Goal: Find specific page/section: Find specific page/section

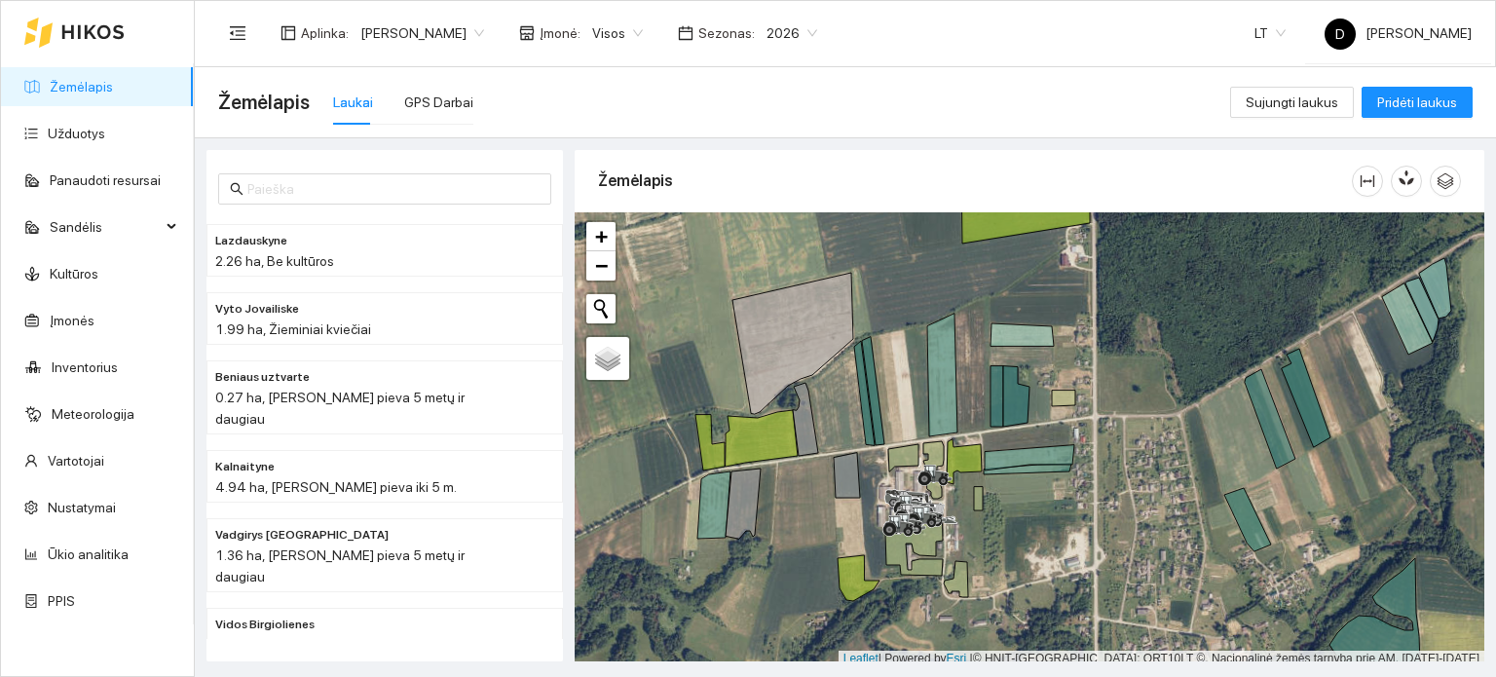
scroll to position [5, 0]
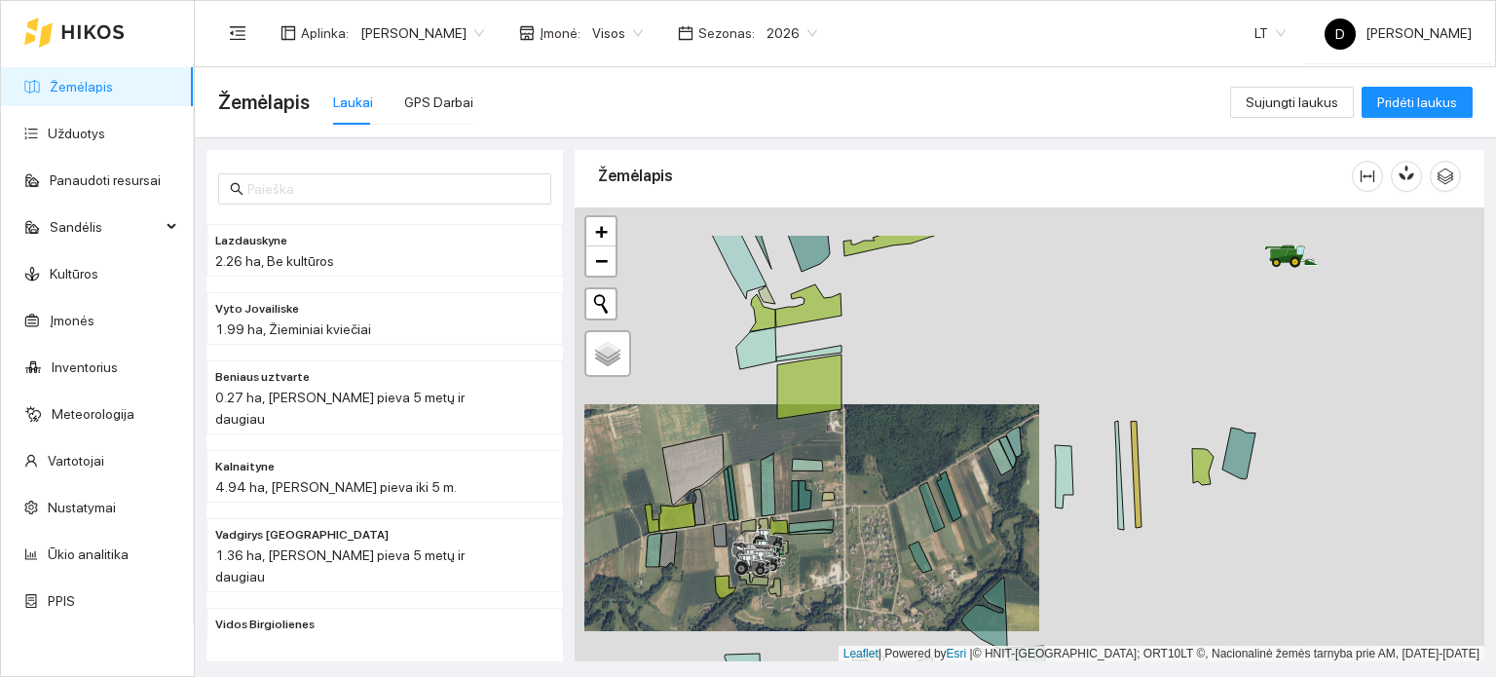
drag, startPoint x: 1304, startPoint y: 419, endPoint x: 811, endPoint y: 532, distance: 506.7
click at [829, 534] on div at bounding box center [1030, 434] width 910 height 455
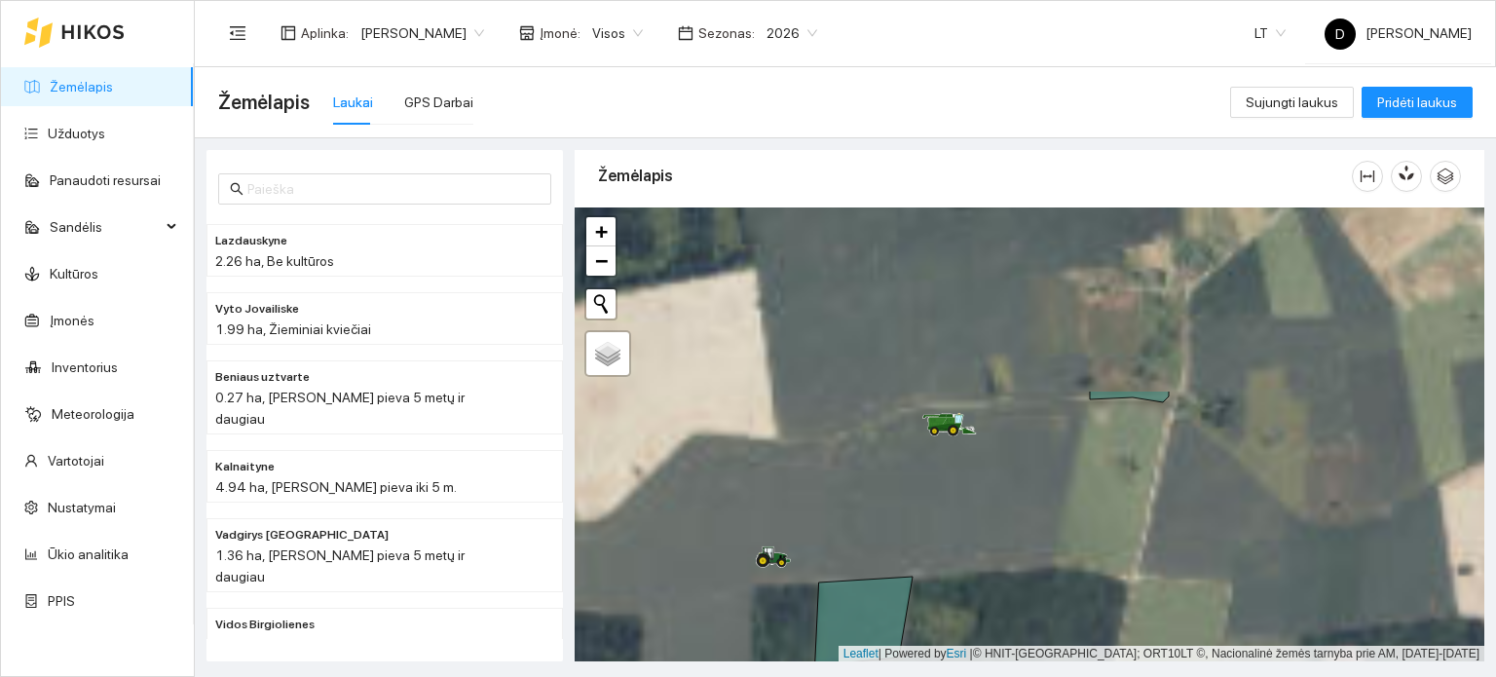
drag, startPoint x: 1064, startPoint y: 348, endPoint x: 913, endPoint y: 586, distance: 282.4
click at [917, 580] on div at bounding box center [1030, 434] width 910 height 455
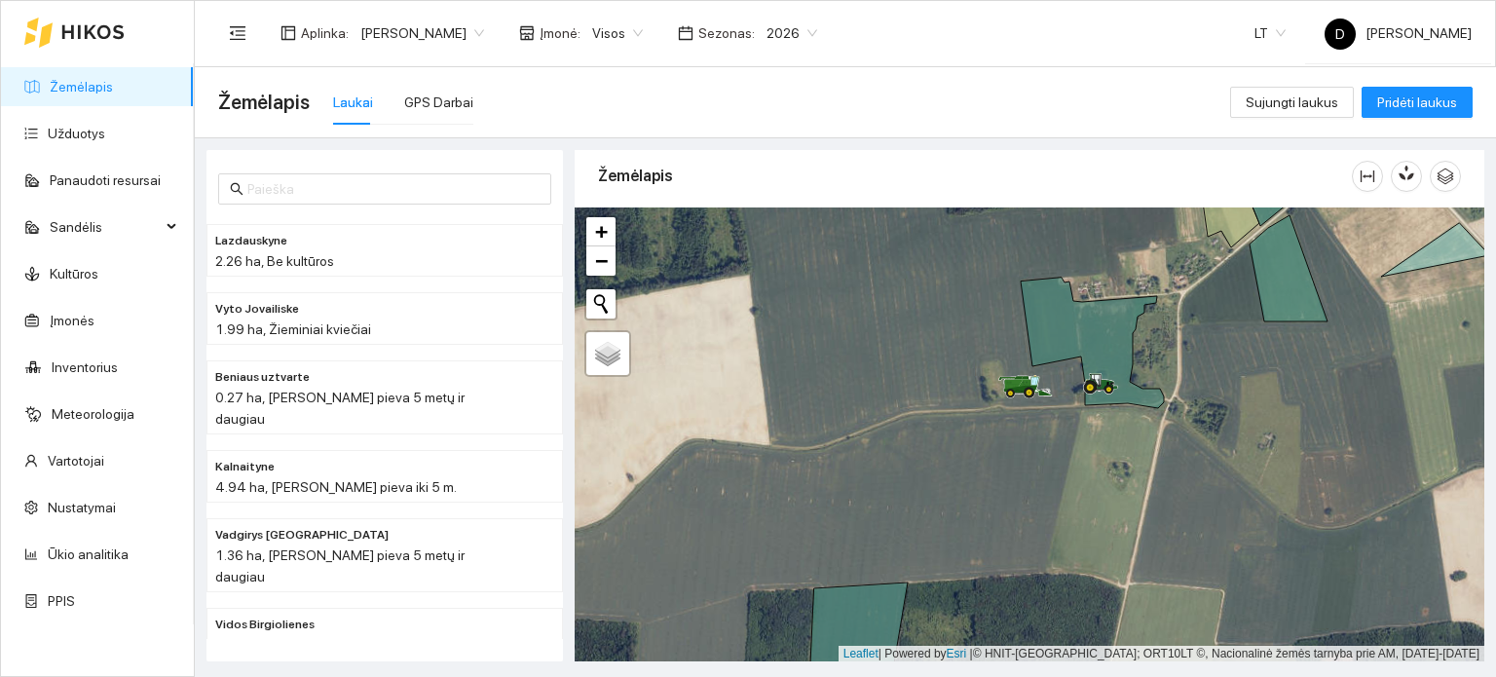
click at [810, 26] on span "2026" at bounding box center [792, 33] width 51 height 29
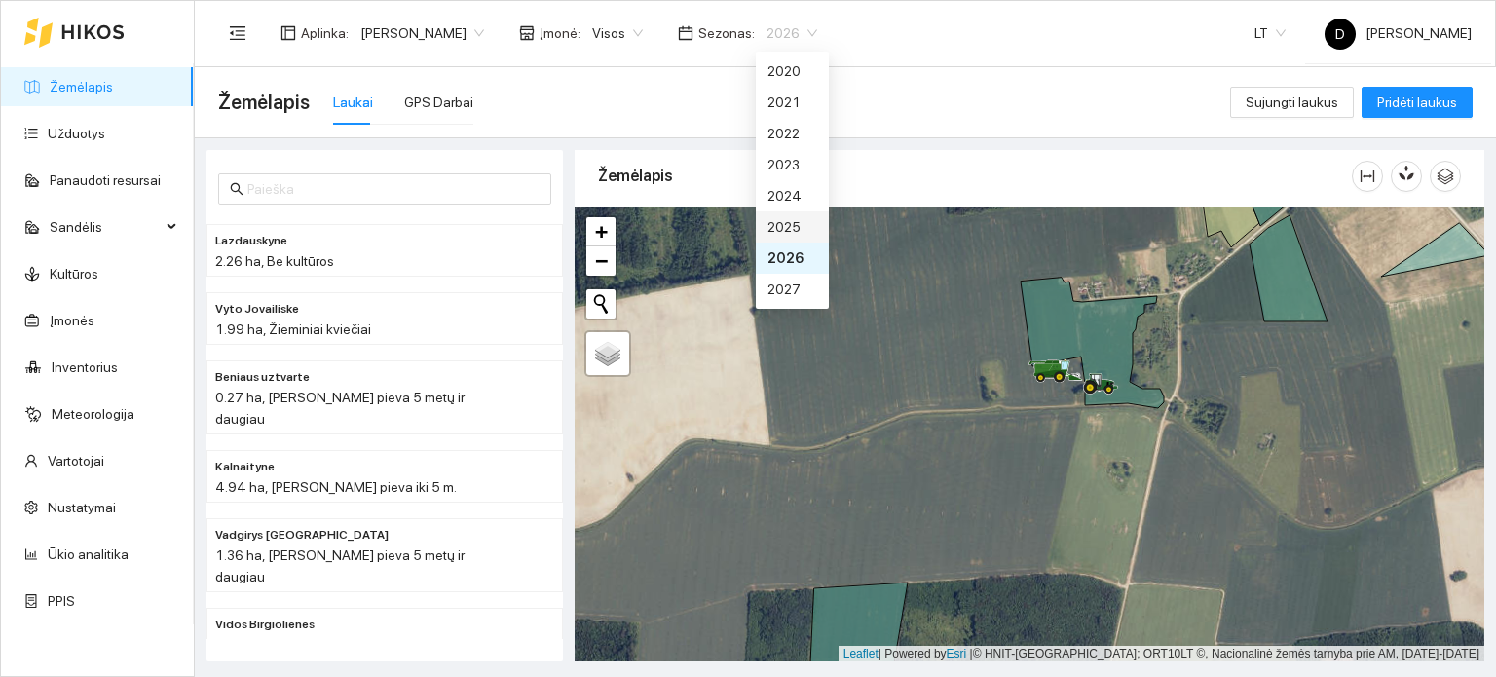
click at [795, 227] on div "2025" at bounding box center [793, 226] width 50 height 21
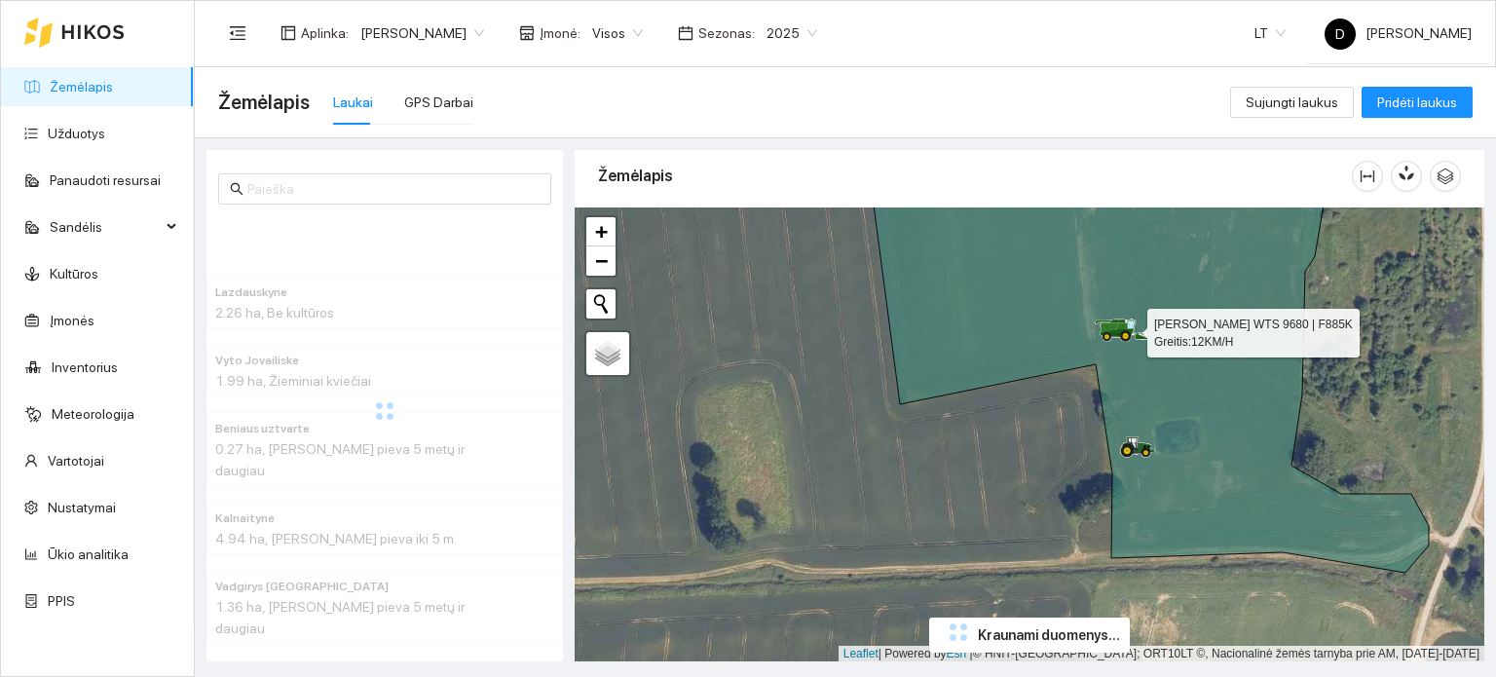
click at [1113, 330] on icon at bounding box center [1122, 330] width 55 height 23
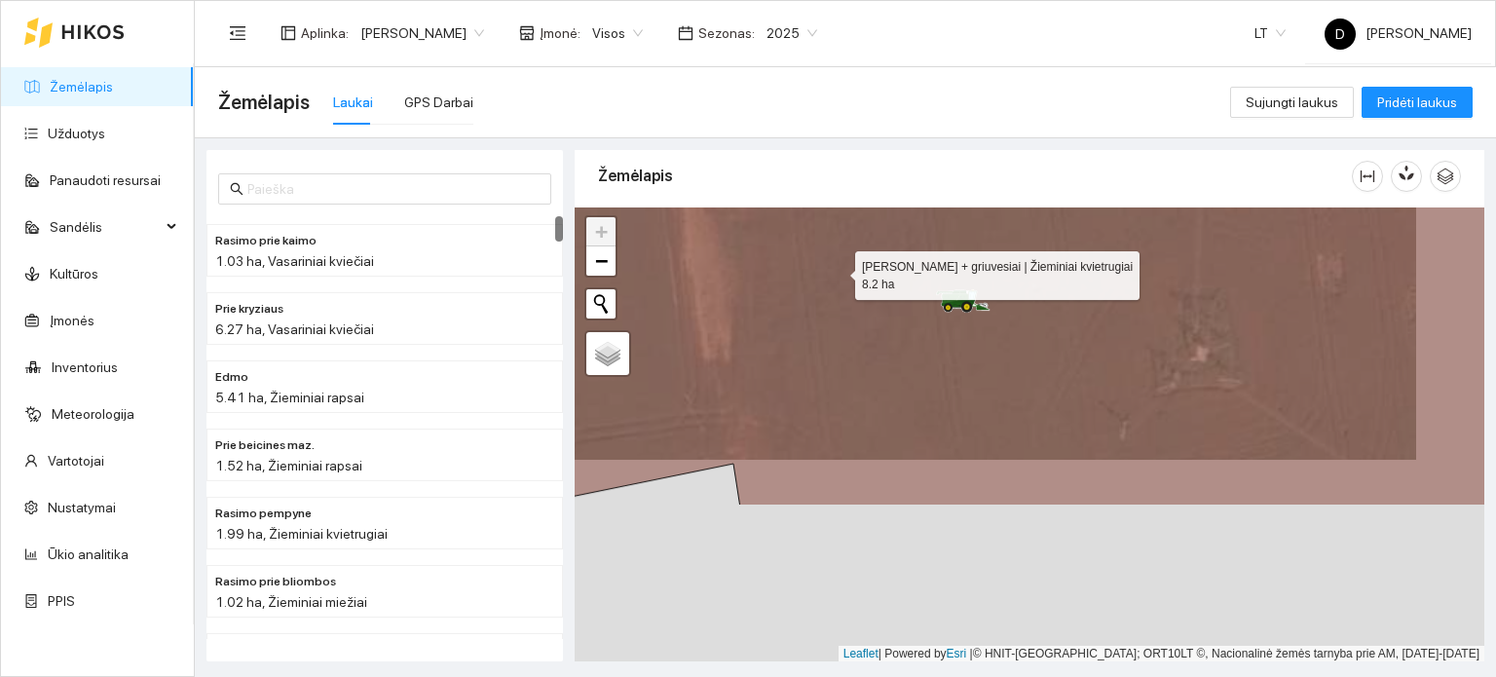
drag, startPoint x: 901, startPoint y: 481, endPoint x: 836, endPoint y: 264, distance: 226.8
click at [836, 264] on icon at bounding box center [962, 231] width 1098 height 551
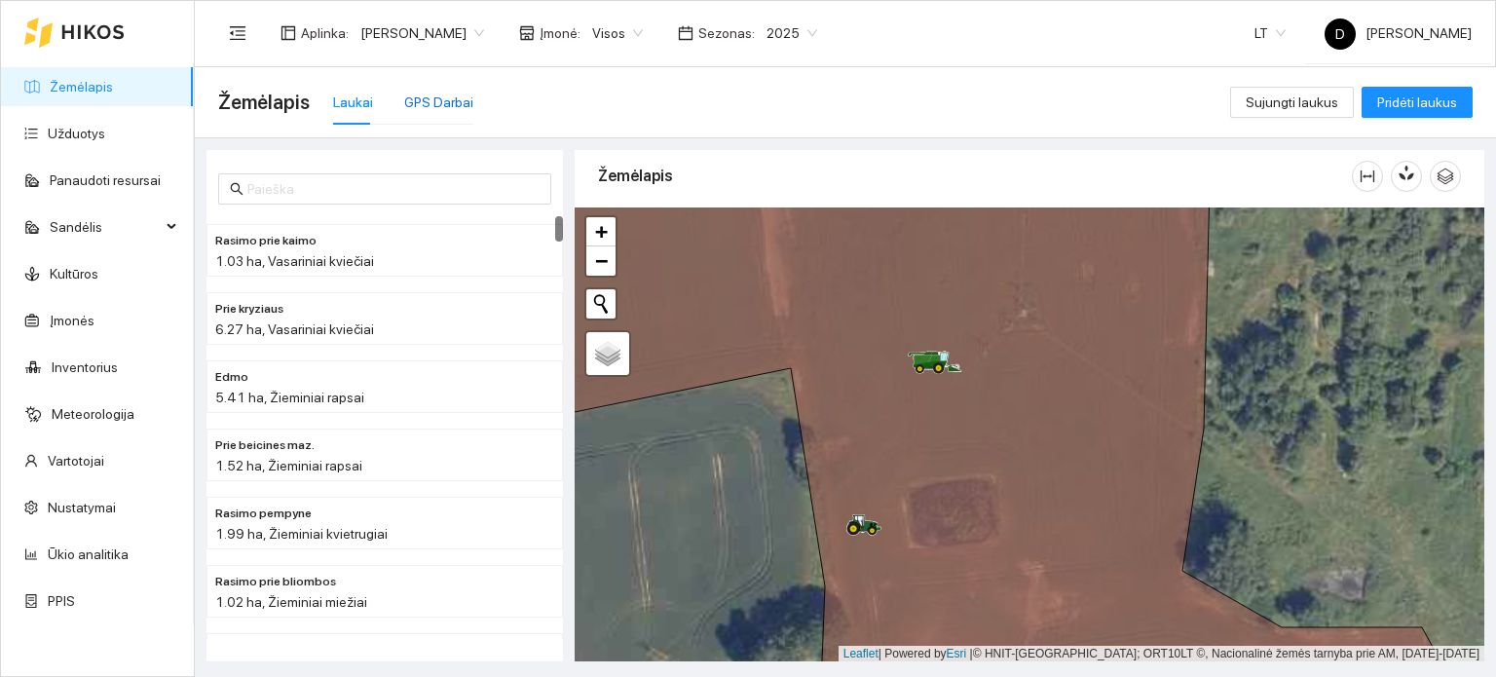
click at [416, 97] on div "GPS Darbai" at bounding box center [438, 102] width 69 height 21
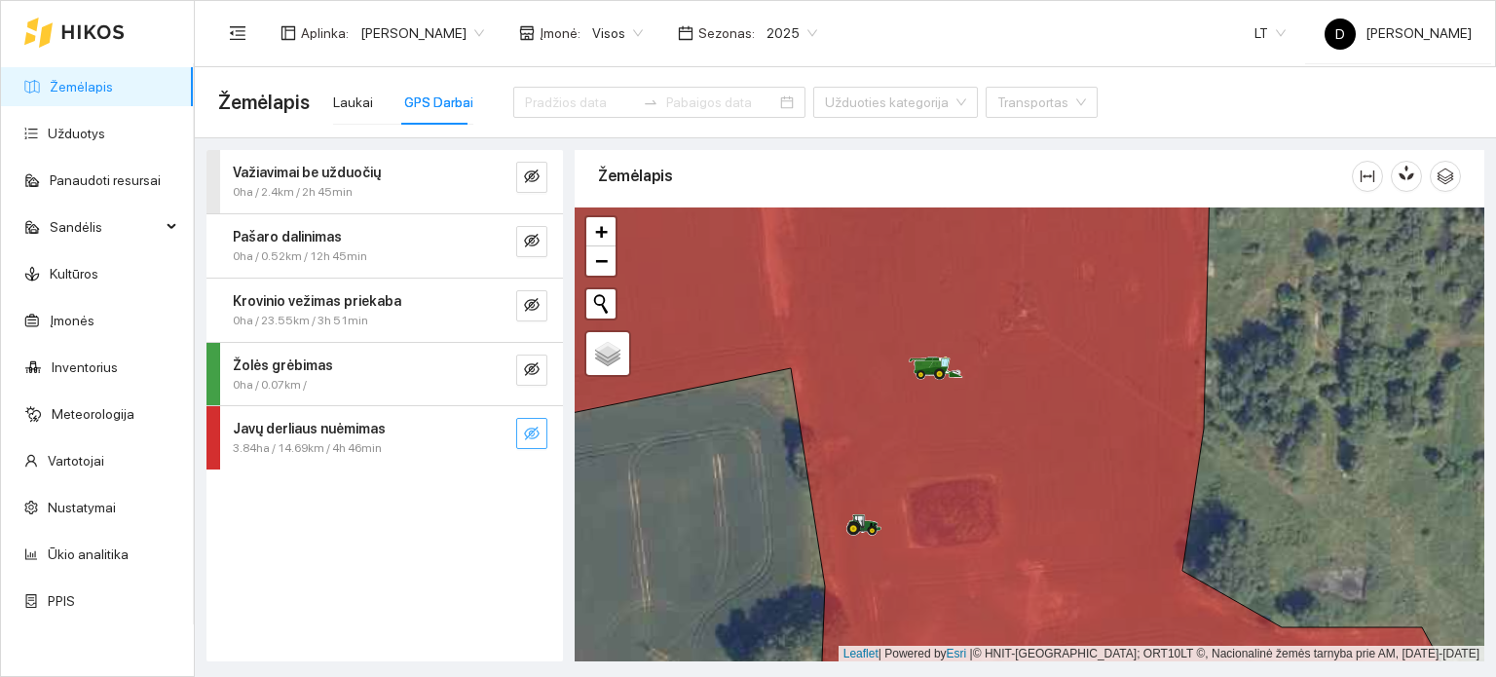
click at [537, 445] on button "button" at bounding box center [531, 433] width 31 height 31
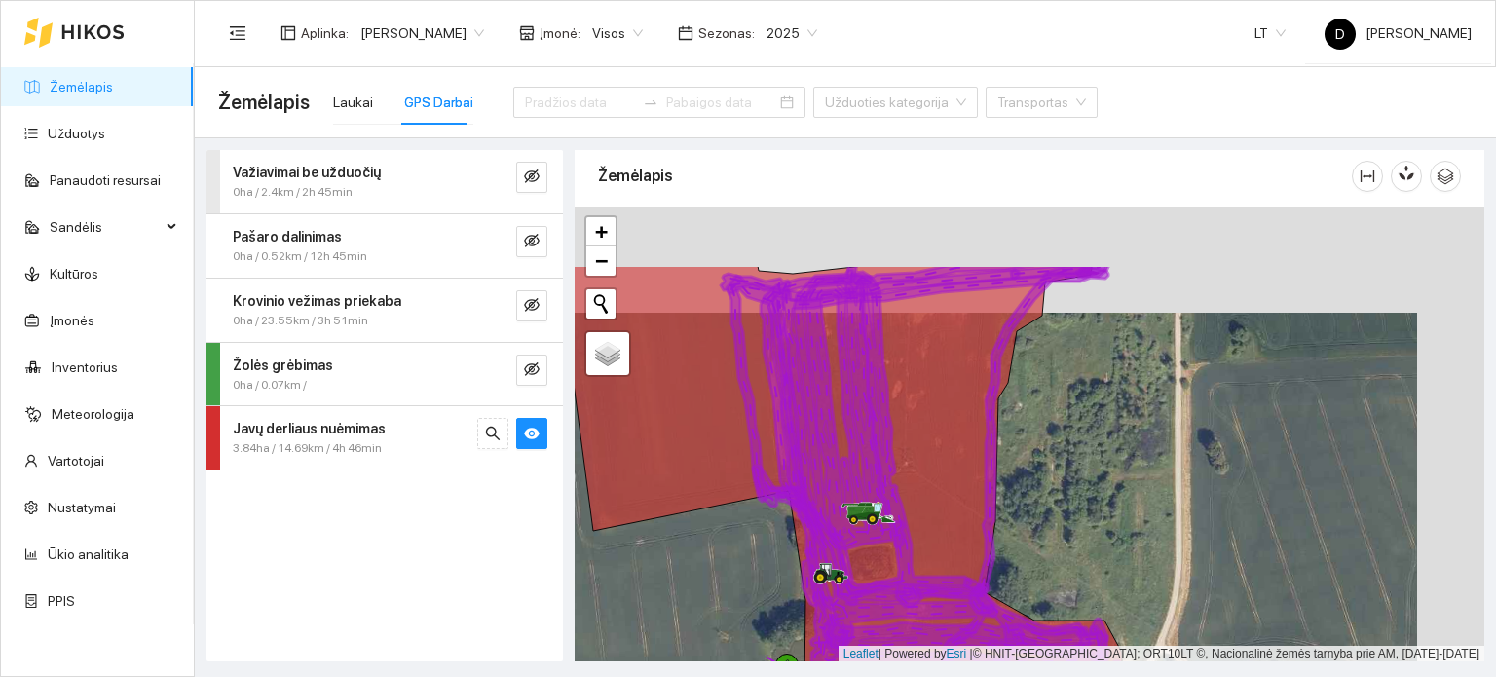
drag, startPoint x: 835, startPoint y: 353, endPoint x: 762, endPoint y: 471, distance: 139.5
click at [762, 471] on icon at bounding box center [840, 483] width 564 height 434
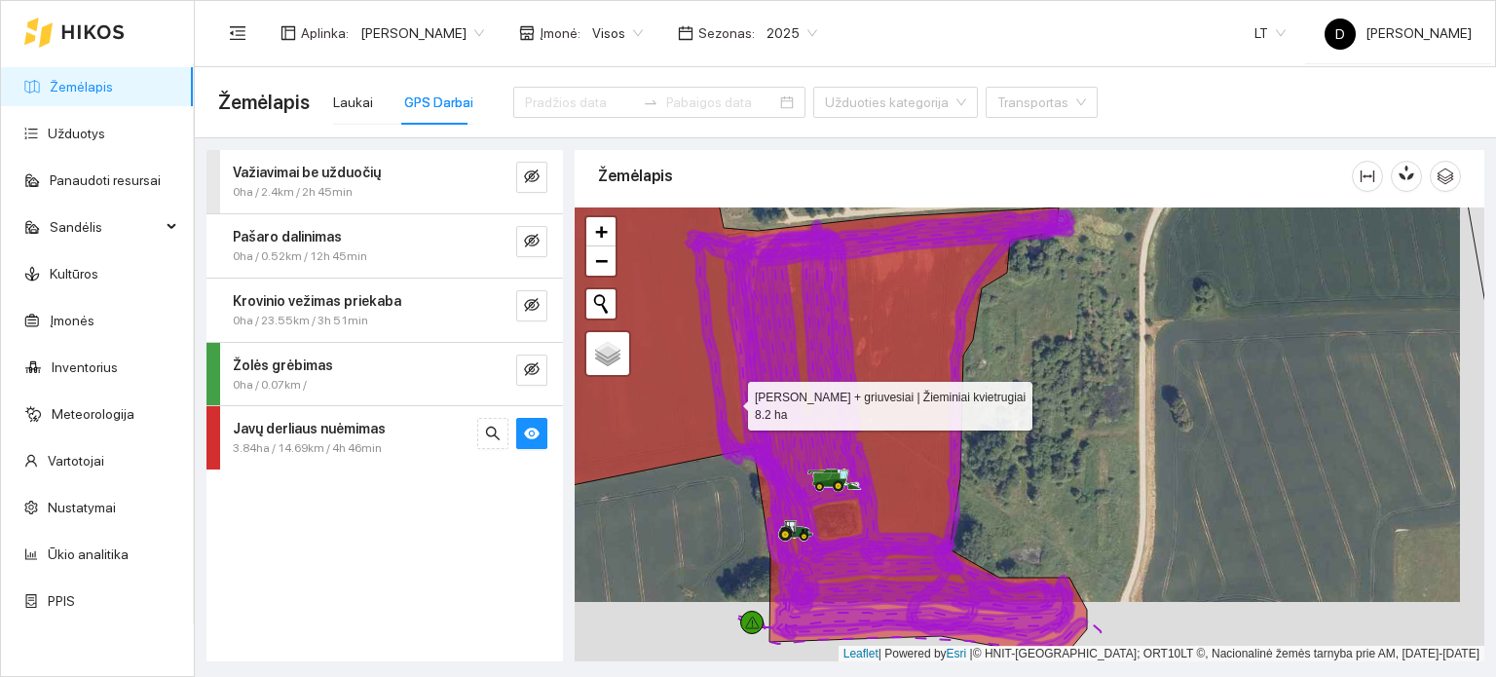
drag, startPoint x: 743, startPoint y: 450, endPoint x: 723, endPoint y: 366, distance: 86.2
click at [715, 361] on icon at bounding box center [800, 389] width 574 height 515
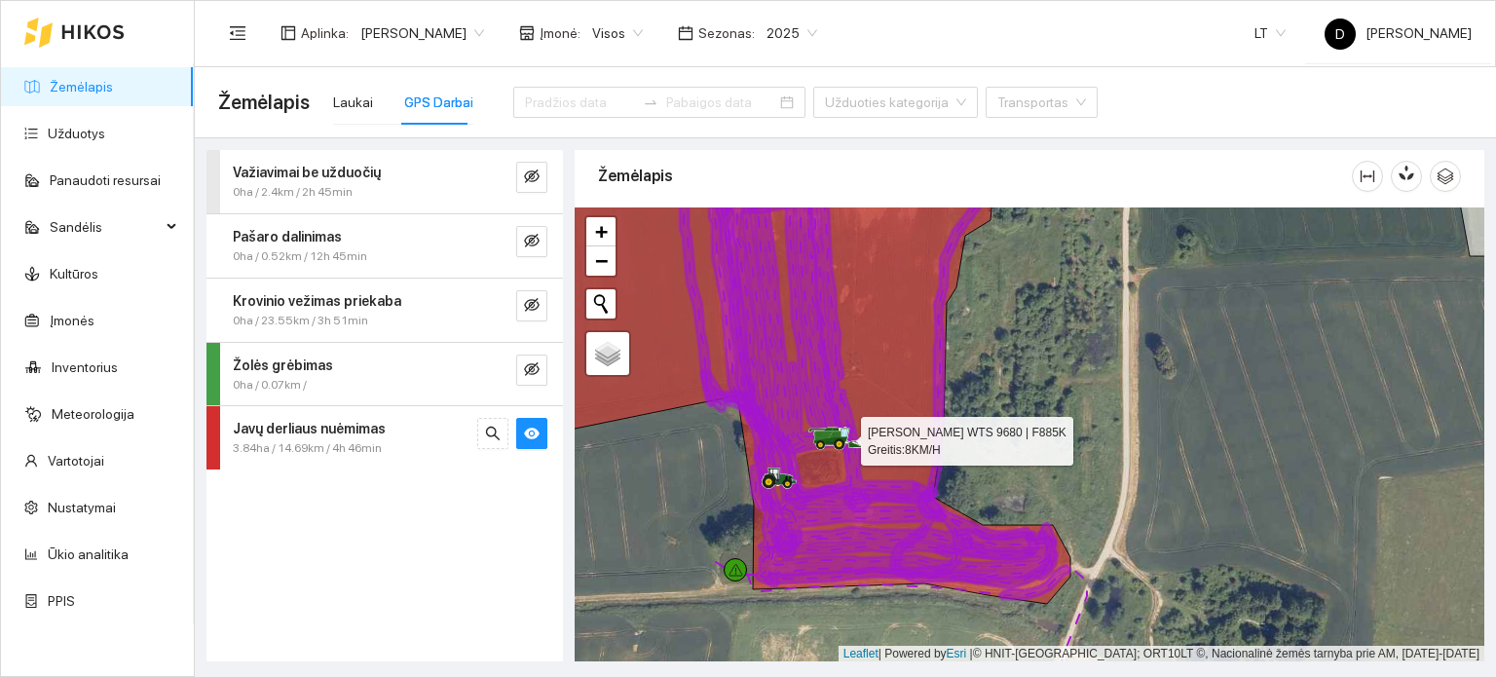
click at [843, 430] on icon at bounding box center [843, 433] width 2 height 8
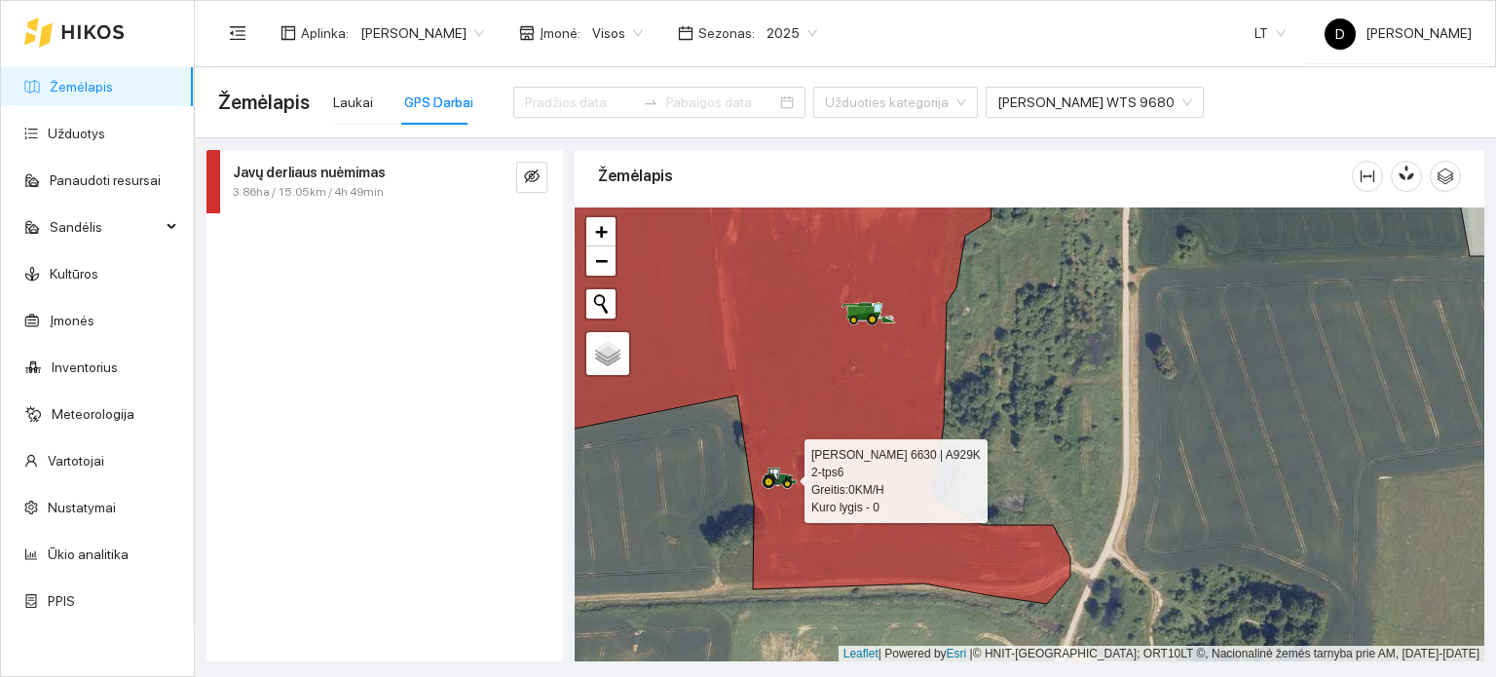
click at [770, 477] on icon at bounding box center [769, 481] width 9 height 9
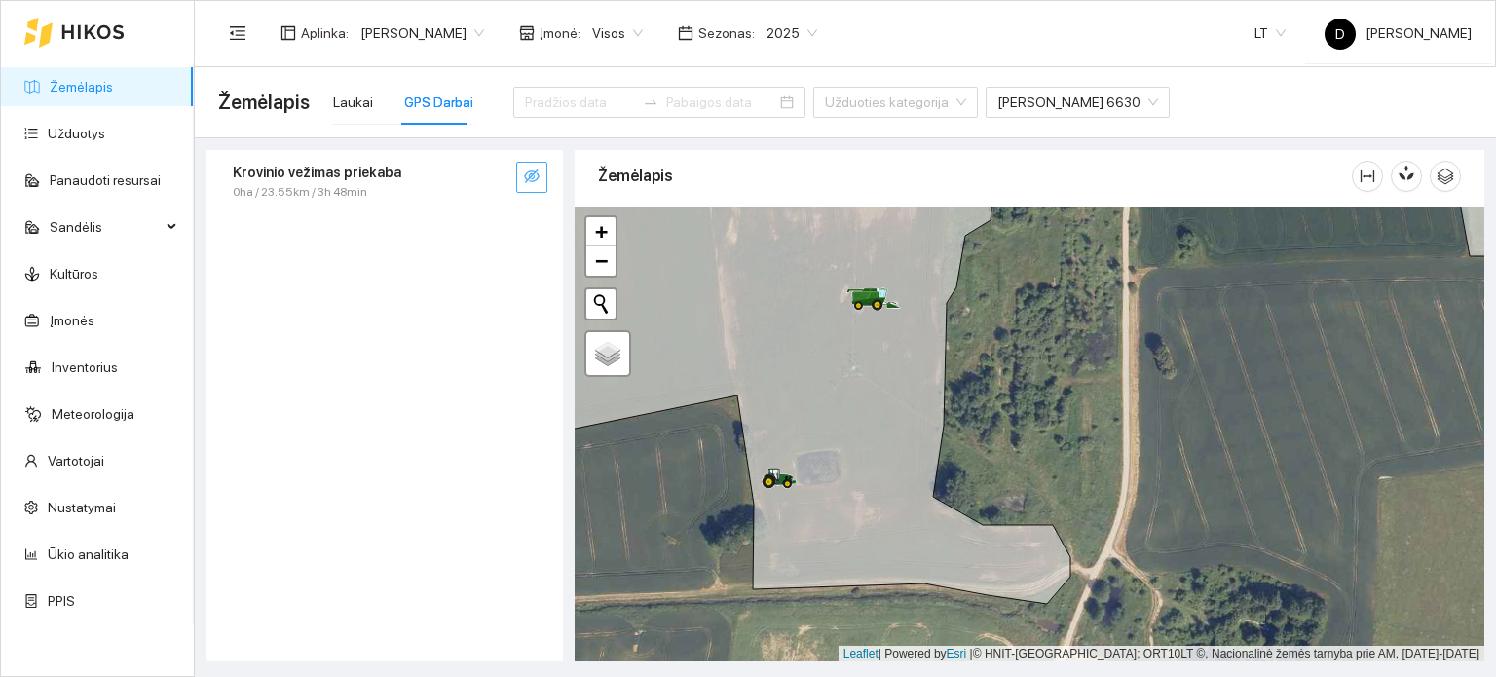
click at [521, 180] on button "button" at bounding box center [531, 177] width 31 height 31
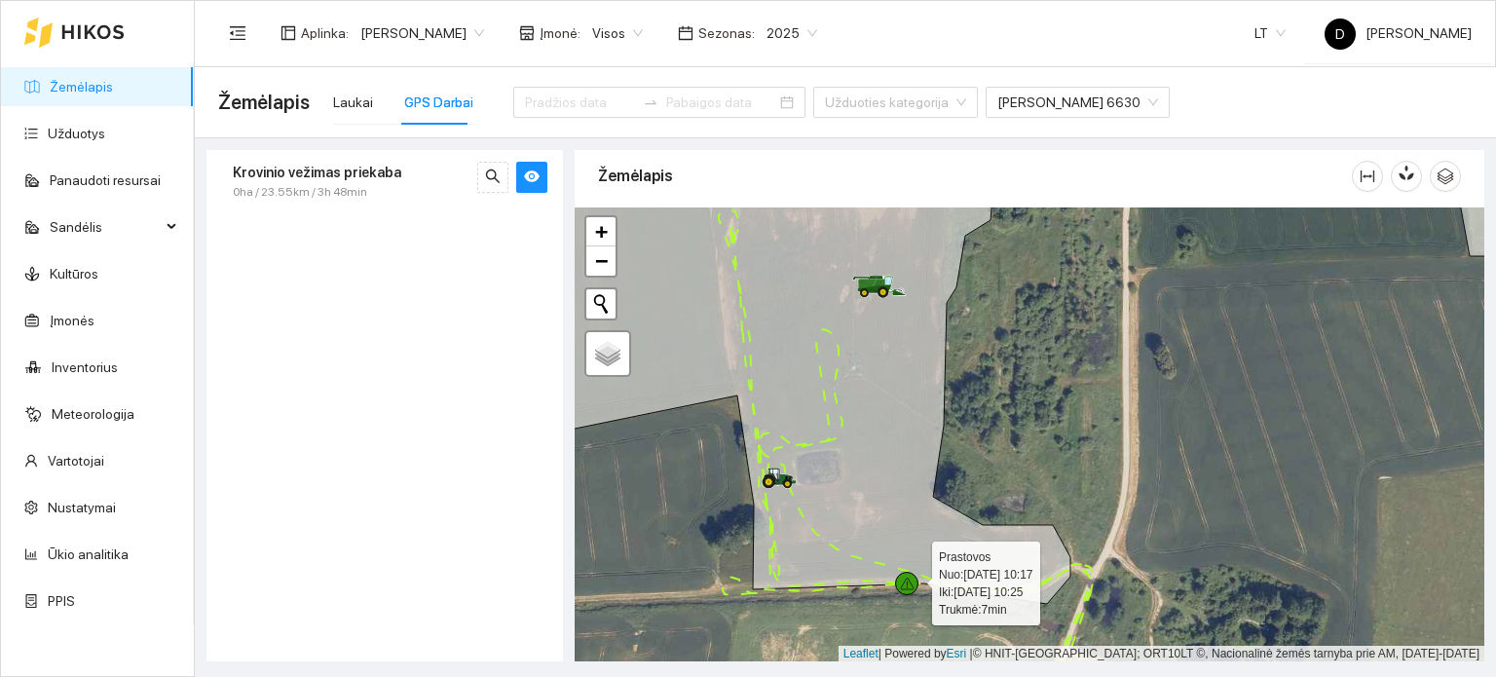
click at [912, 581] on icon at bounding box center [907, 584] width 15 height 13
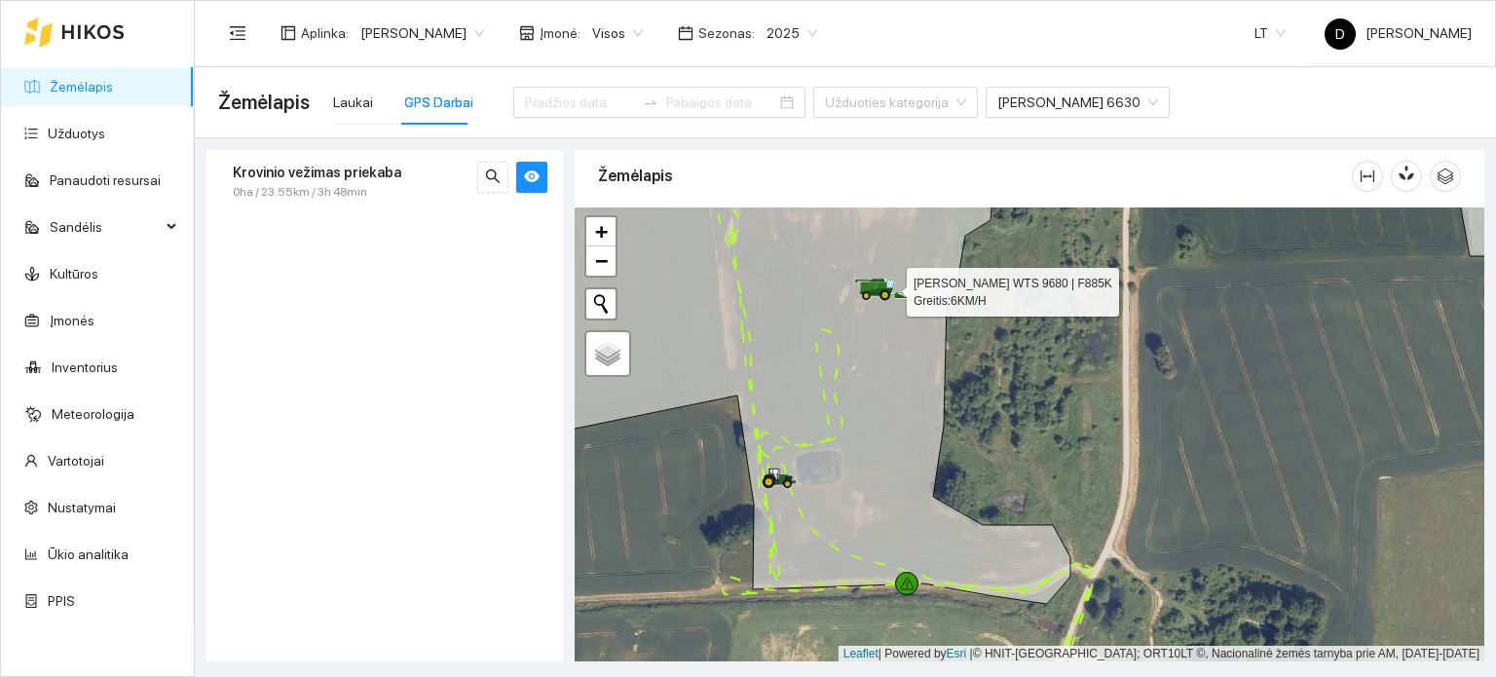
click at [871, 283] on icon at bounding box center [870, 287] width 19 height 11
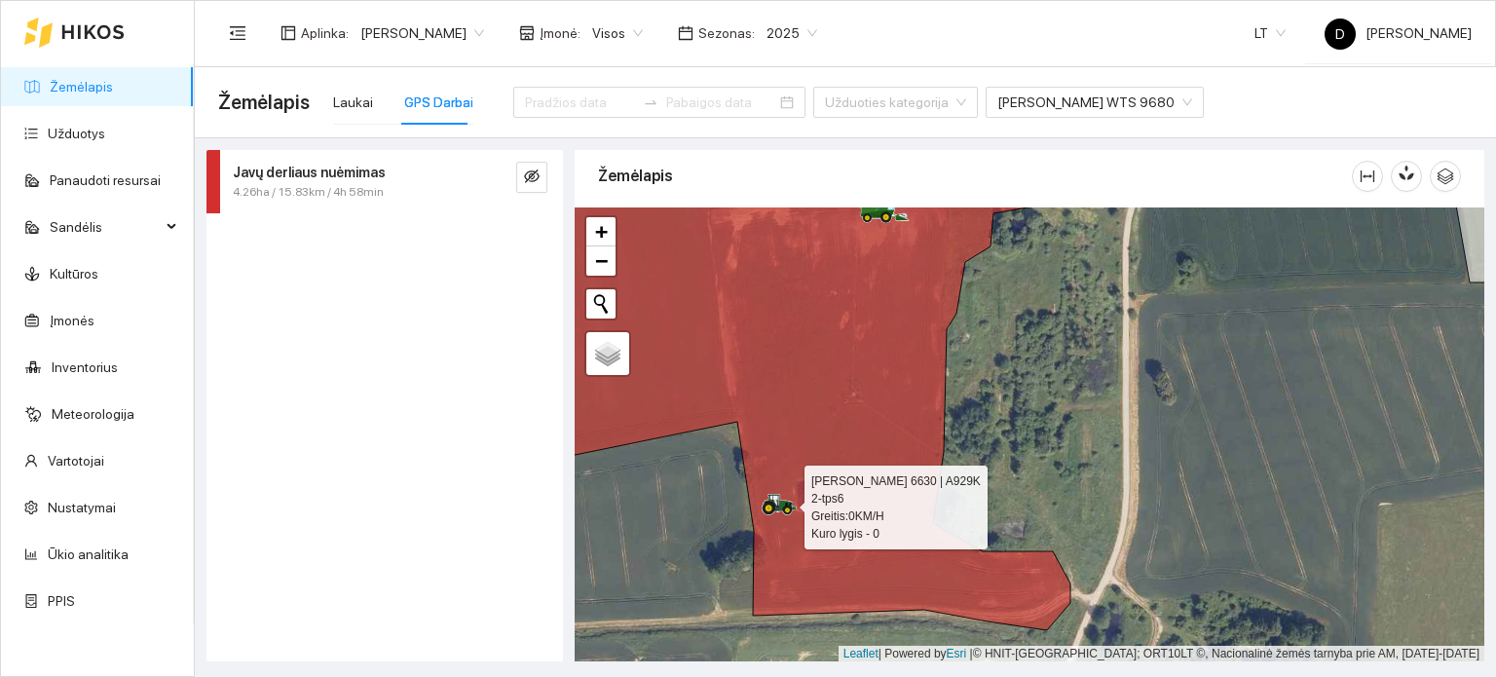
click at [777, 503] on icon at bounding box center [776, 501] width 10 height 12
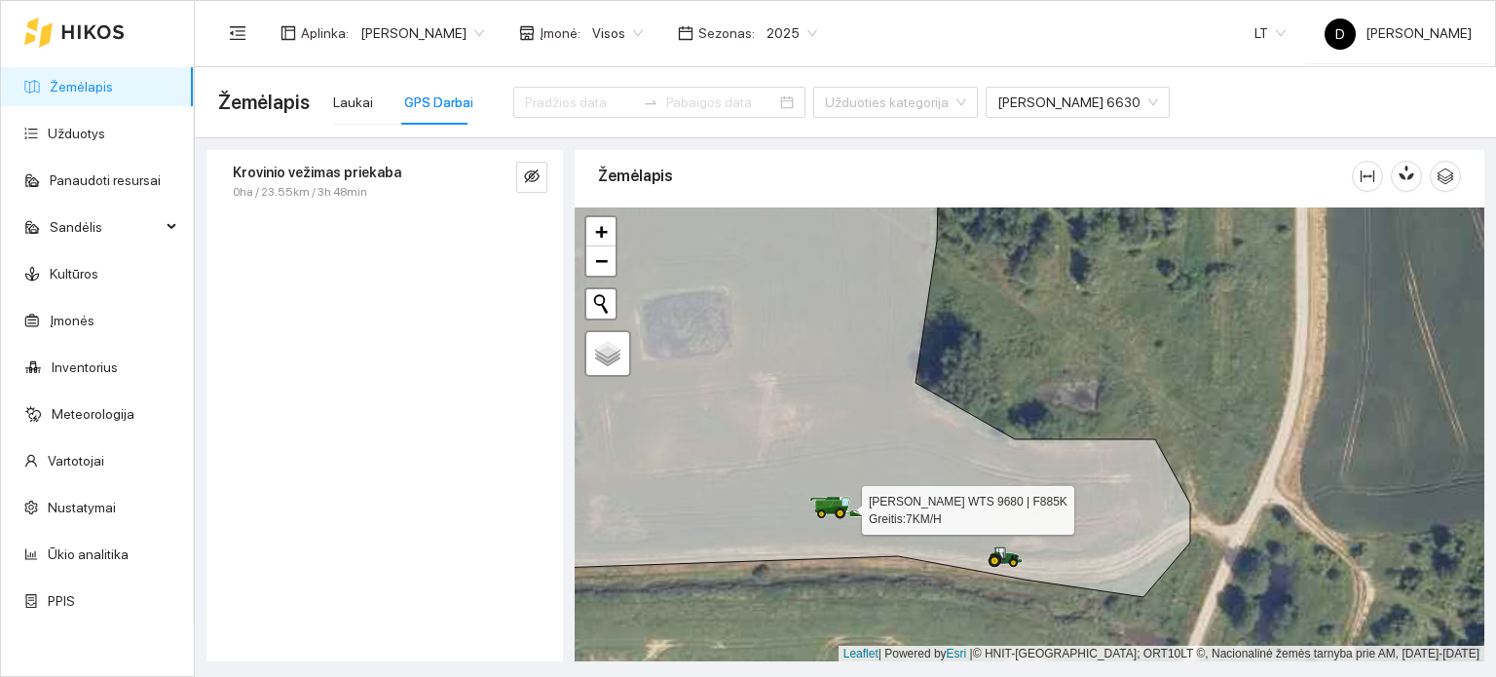
click at [822, 503] on icon at bounding box center [836, 502] width 55 height 23
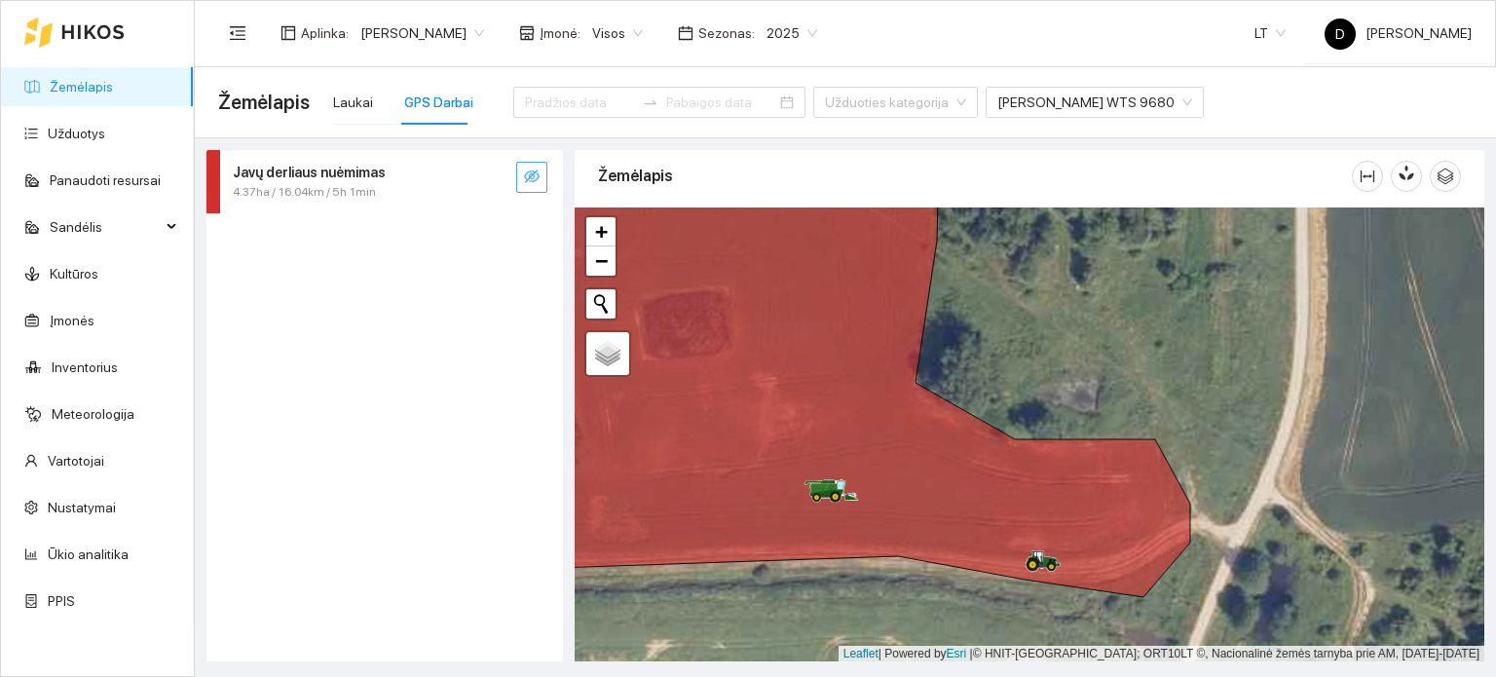
click at [530, 183] on icon "eye-invisible" at bounding box center [532, 177] width 16 height 16
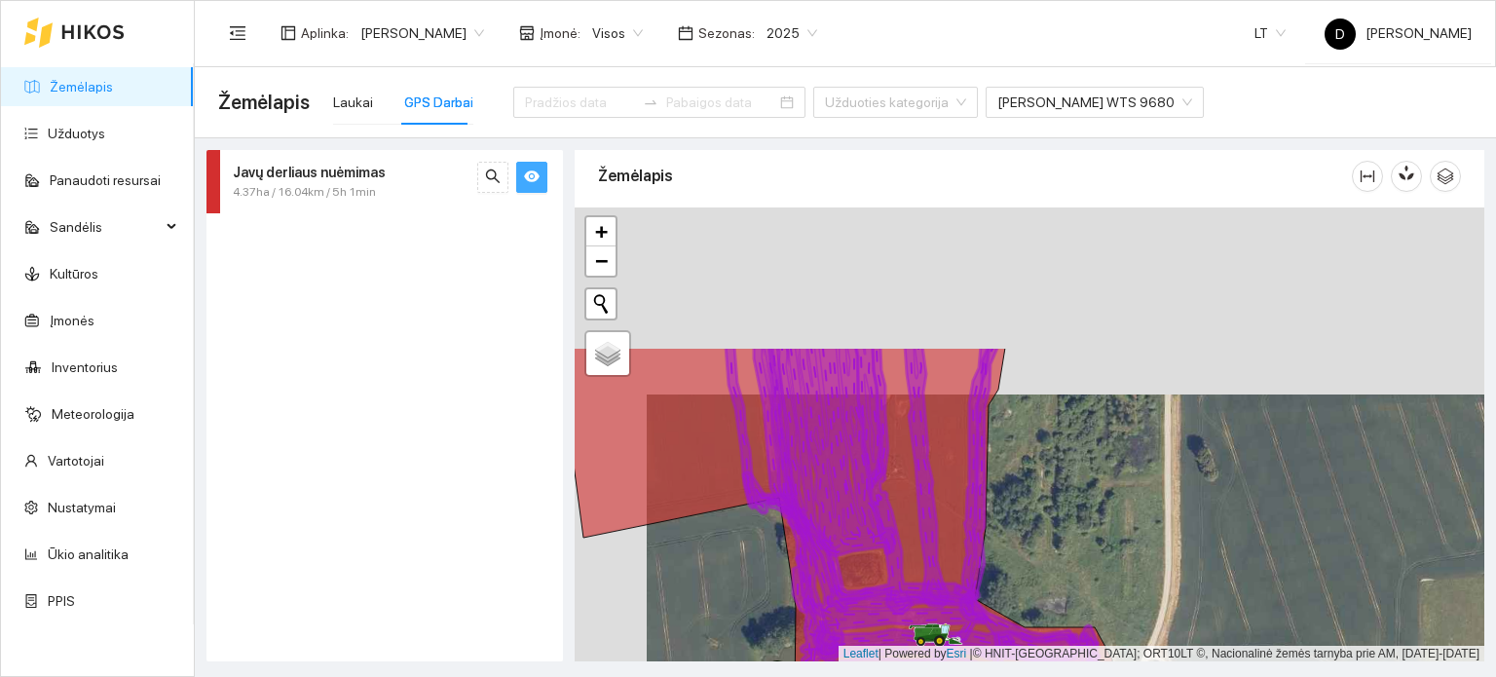
drag, startPoint x: 964, startPoint y: 459, endPoint x: 1017, endPoint y: 588, distance: 139.8
click at [1017, 588] on div at bounding box center [1030, 434] width 910 height 455
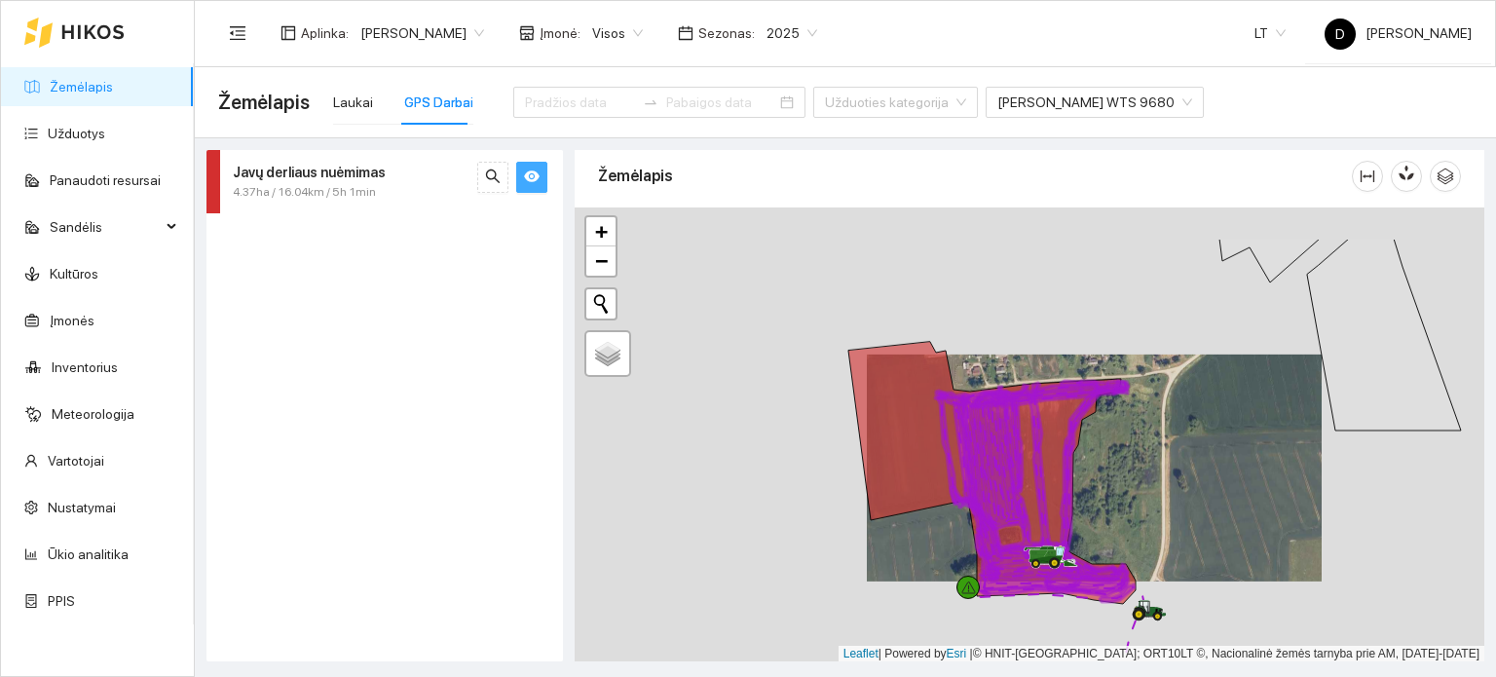
drag, startPoint x: 1259, startPoint y: 421, endPoint x: 1111, endPoint y: 497, distance: 166.4
click at [1111, 497] on div at bounding box center [1030, 434] width 910 height 455
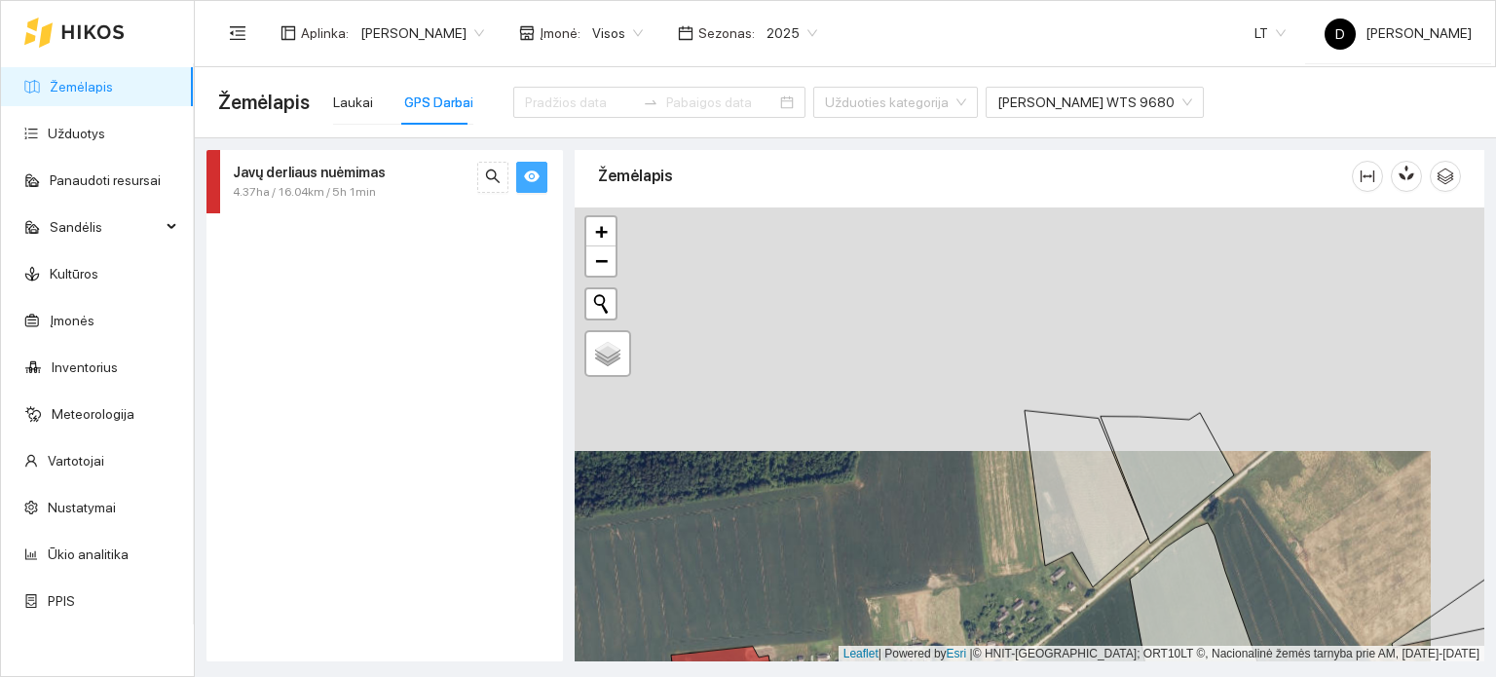
drag, startPoint x: 1194, startPoint y: 385, endPoint x: 1138, endPoint y: 621, distance: 242.4
click at [1138, 621] on icon at bounding box center [1207, 629] width 154 height 212
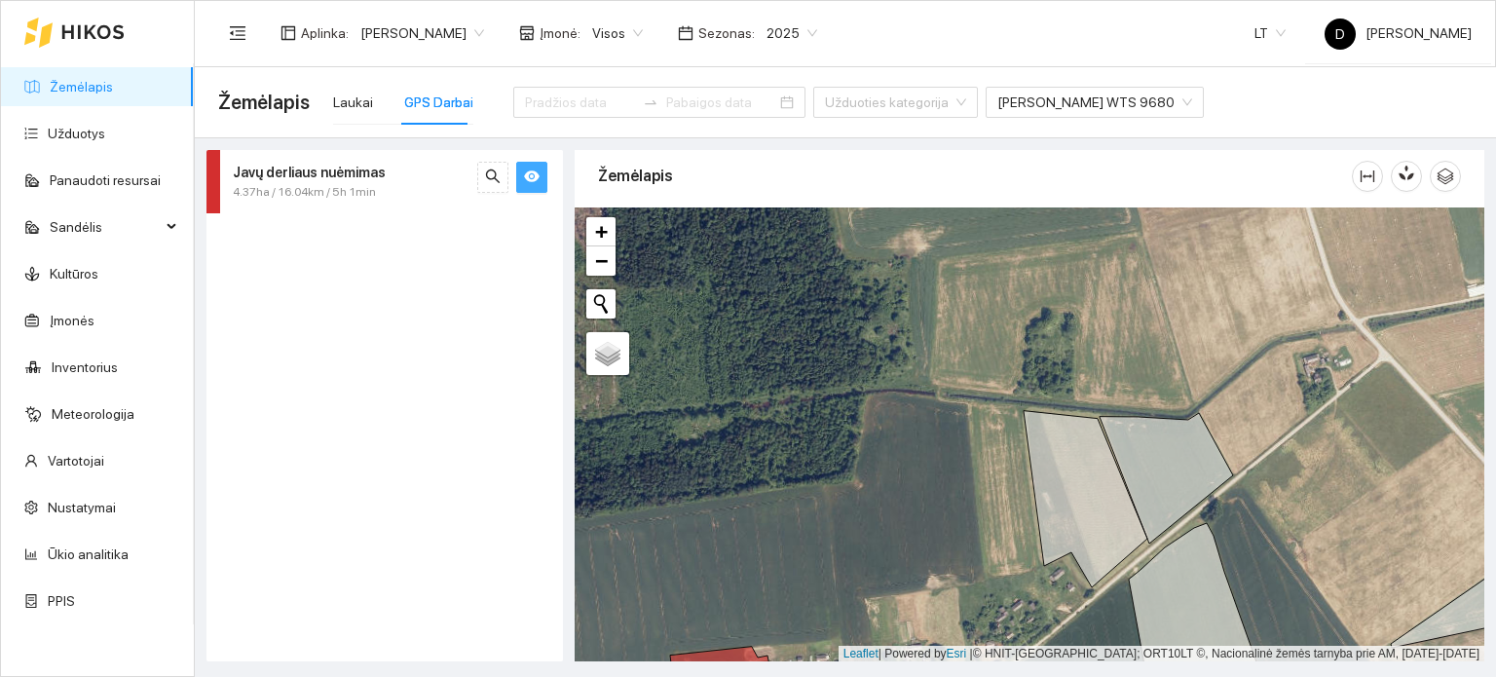
drag, startPoint x: 979, startPoint y: 473, endPoint x: 1075, endPoint y: 232, distance: 259.8
click at [1075, 233] on div at bounding box center [1030, 434] width 910 height 455
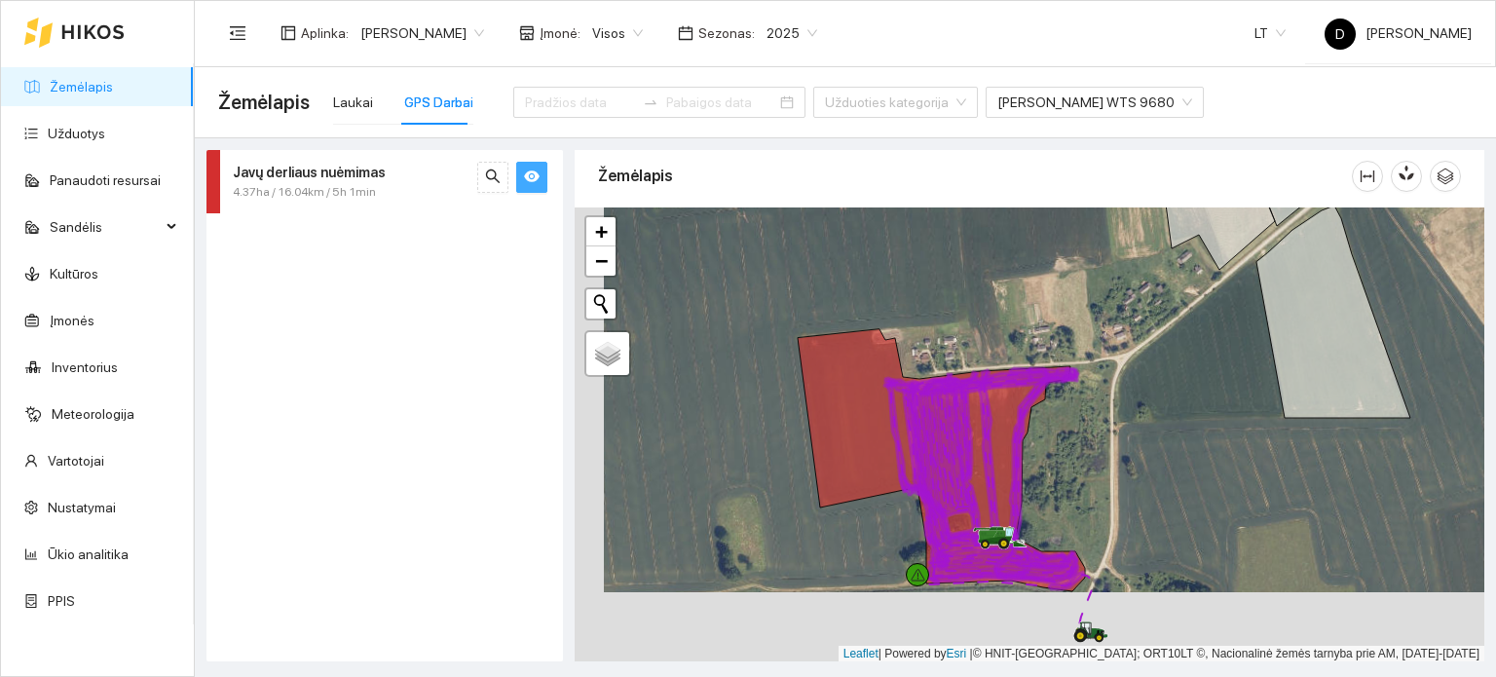
drag, startPoint x: 972, startPoint y: 382, endPoint x: 990, endPoint y: 320, distance: 64.8
click at [990, 324] on div at bounding box center [1030, 434] width 910 height 455
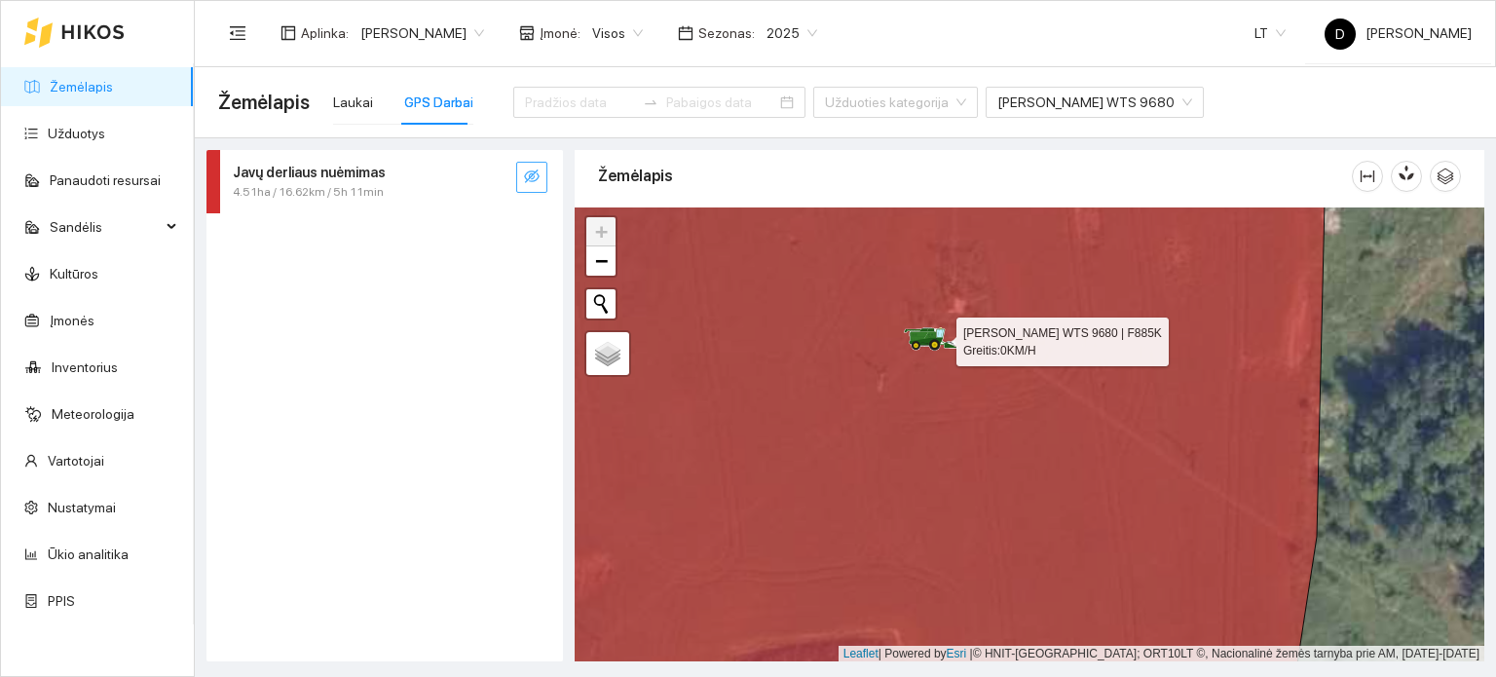
click at [935, 333] on icon at bounding box center [930, 336] width 14 height 11
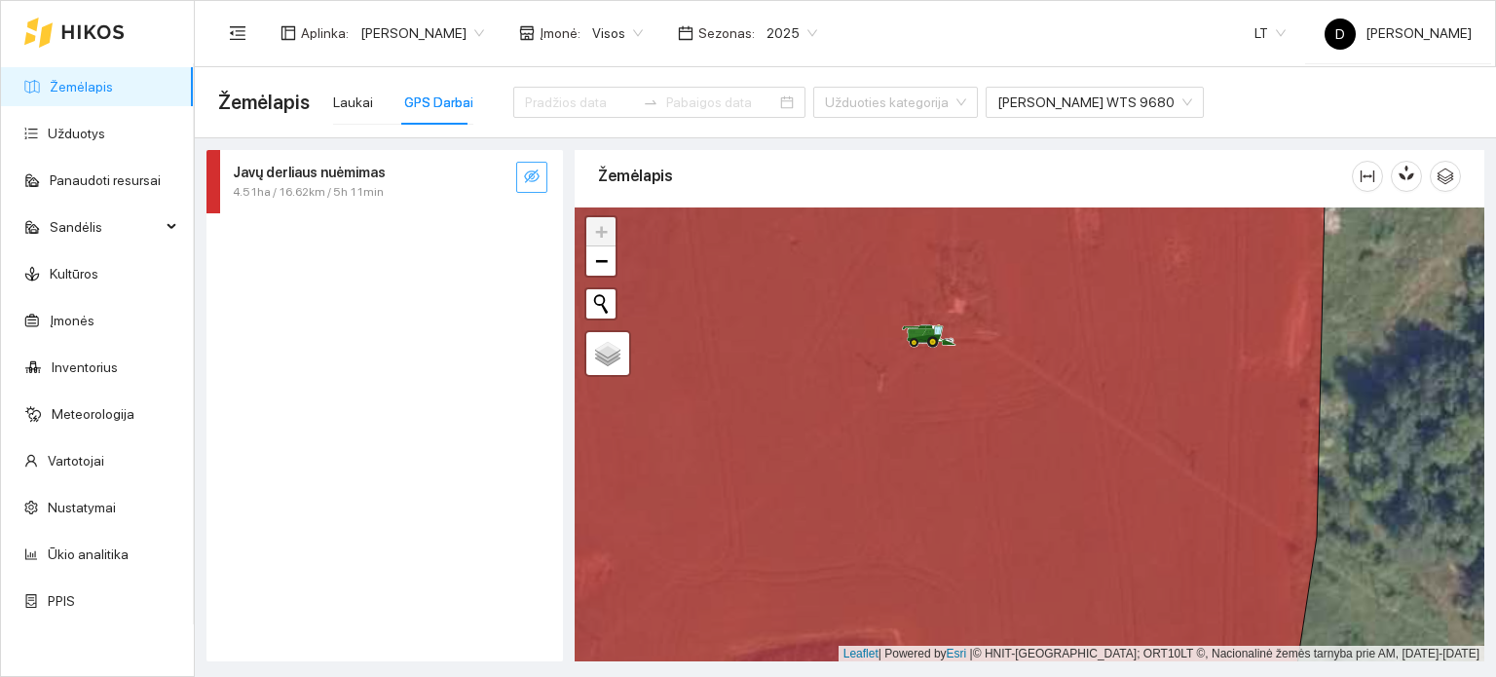
click at [525, 183] on icon "eye-invisible" at bounding box center [532, 177] width 16 height 16
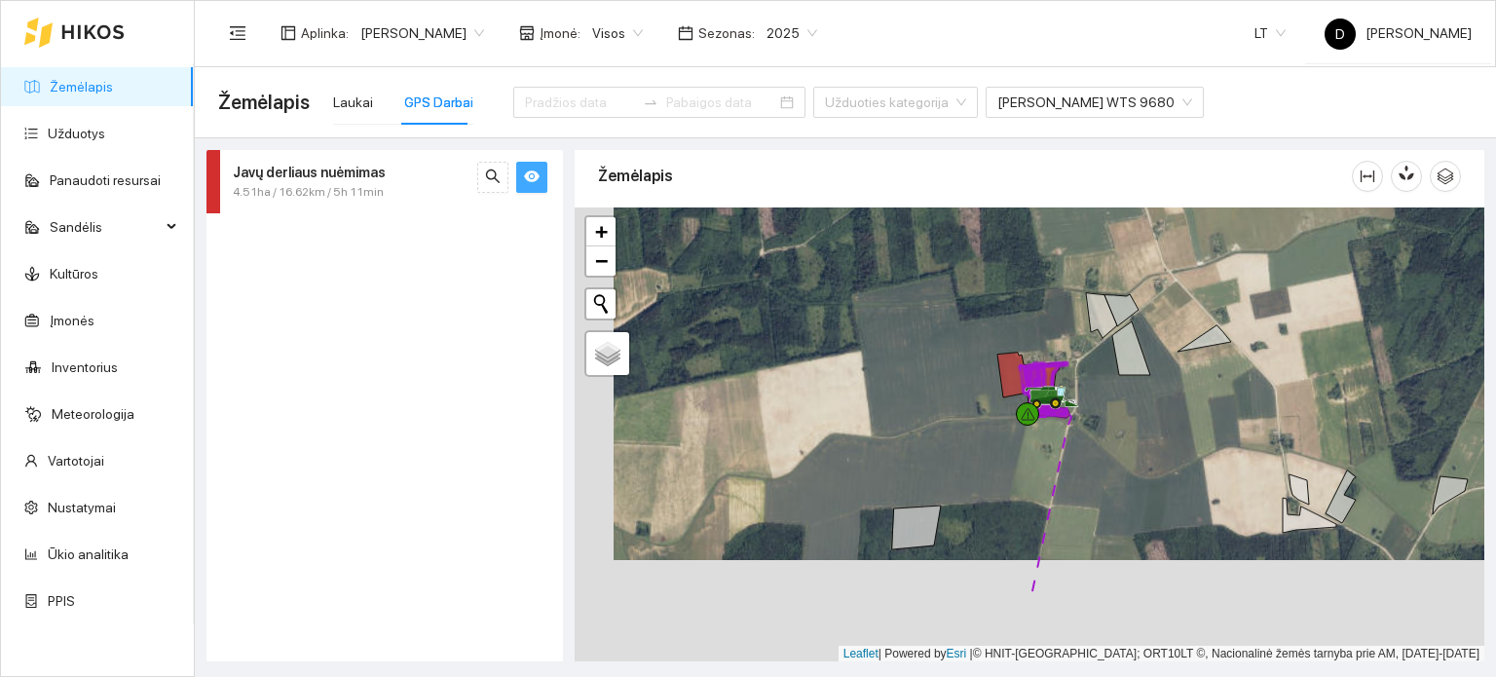
drag, startPoint x: 1015, startPoint y: 626, endPoint x: 1075, endPoint y: 455, distance: 181.8
click at [1075, 455] on div at bounding box center [1030, 434] width 910 height 455
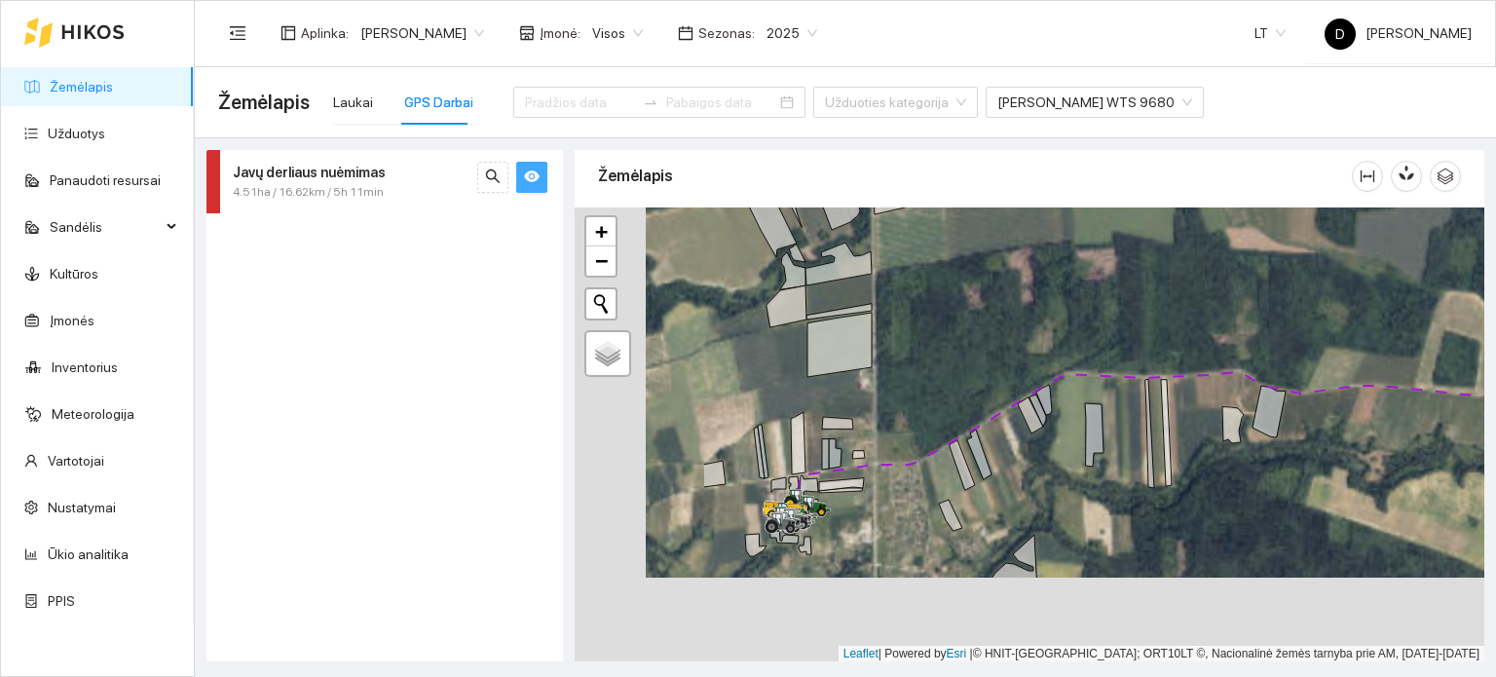
drag, startPoint x: 694, startPoint y: 628, endPoint x: 994, endPoint y: 451, distance: 348.5
click at [993, 451] on div at bounding box center [1030, 434] width 910 height 455
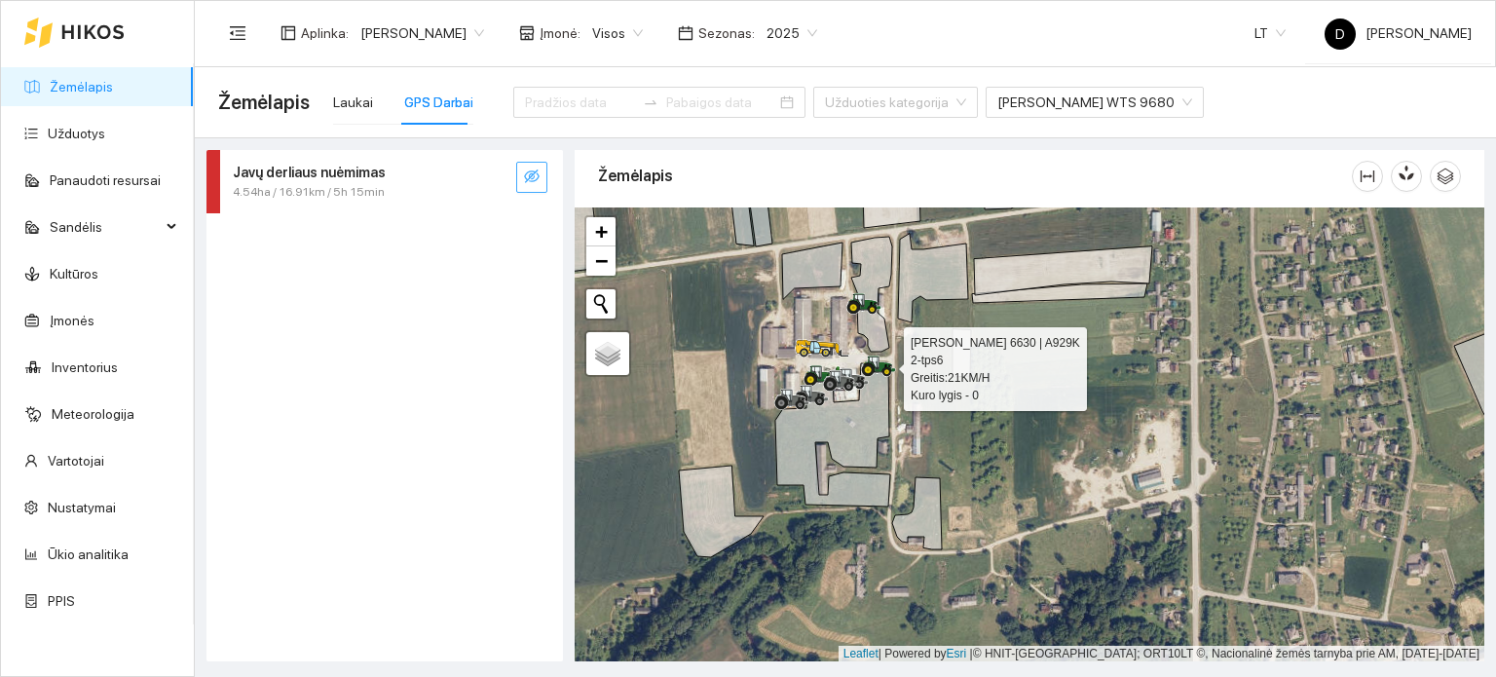
click at [891, 366] on icon at bounding box center [879, 364] width 33 height 16
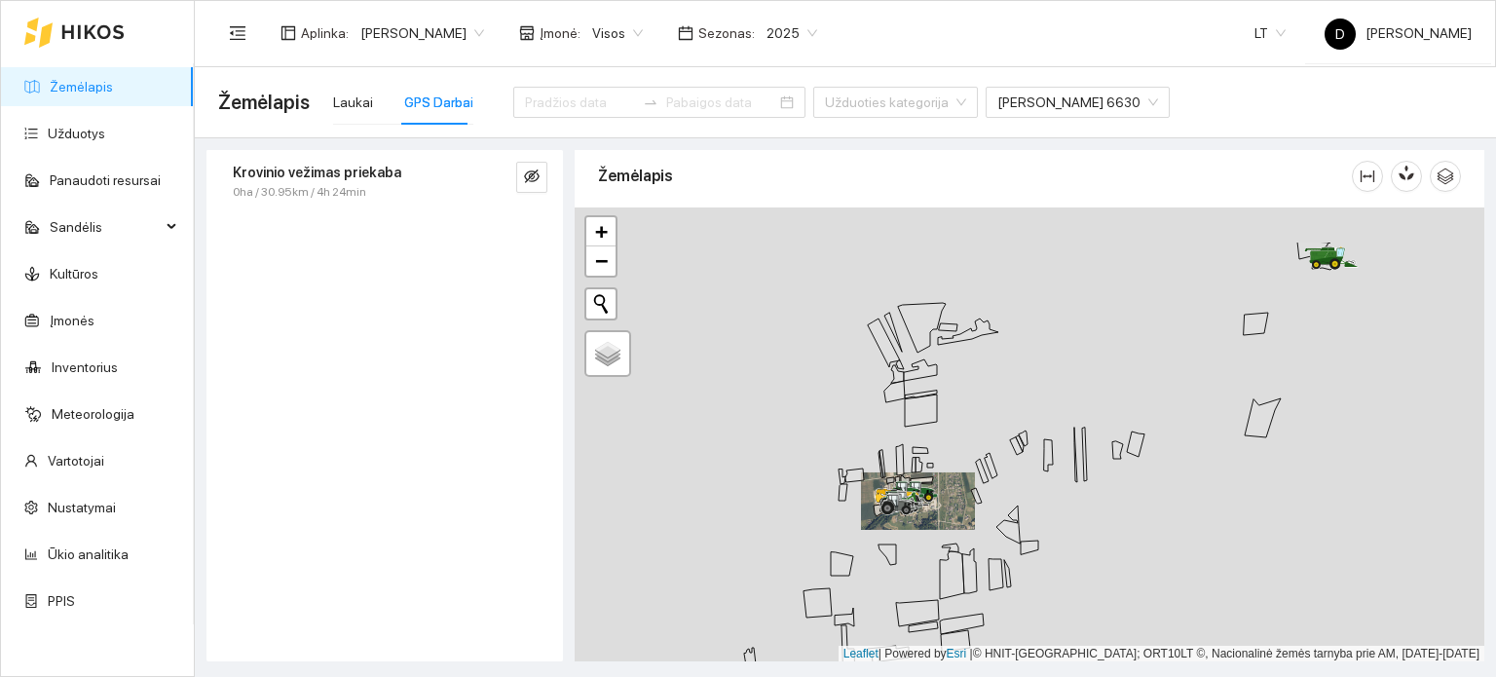
drag, startPoint x: 1289, startPoint y: 433, endPoint x: 846, endPoint y: 558, distance: 460.7
click at [847, 557] on div at bounding box center [1030, 434] width 910 height 455
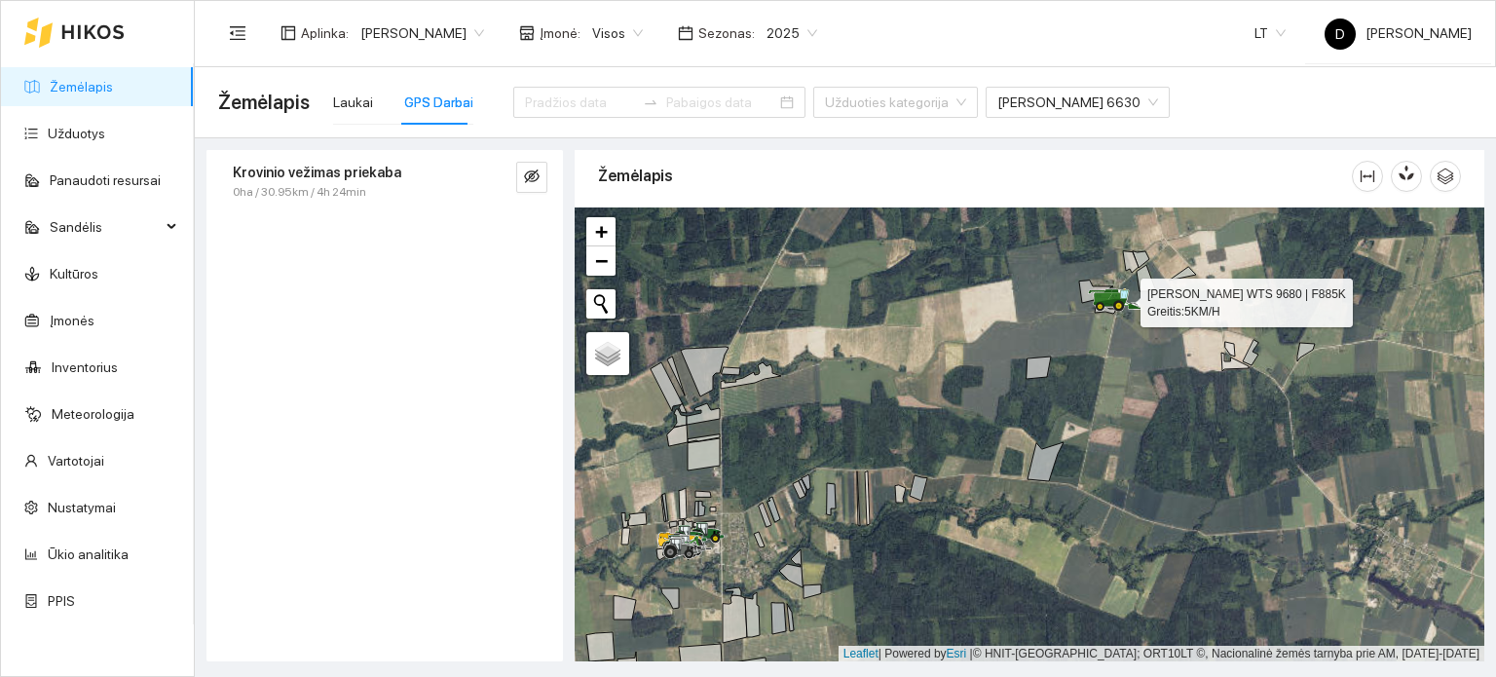
click at [1100, 298] on icon at bounding box center [1100, 299] width 5 height 3
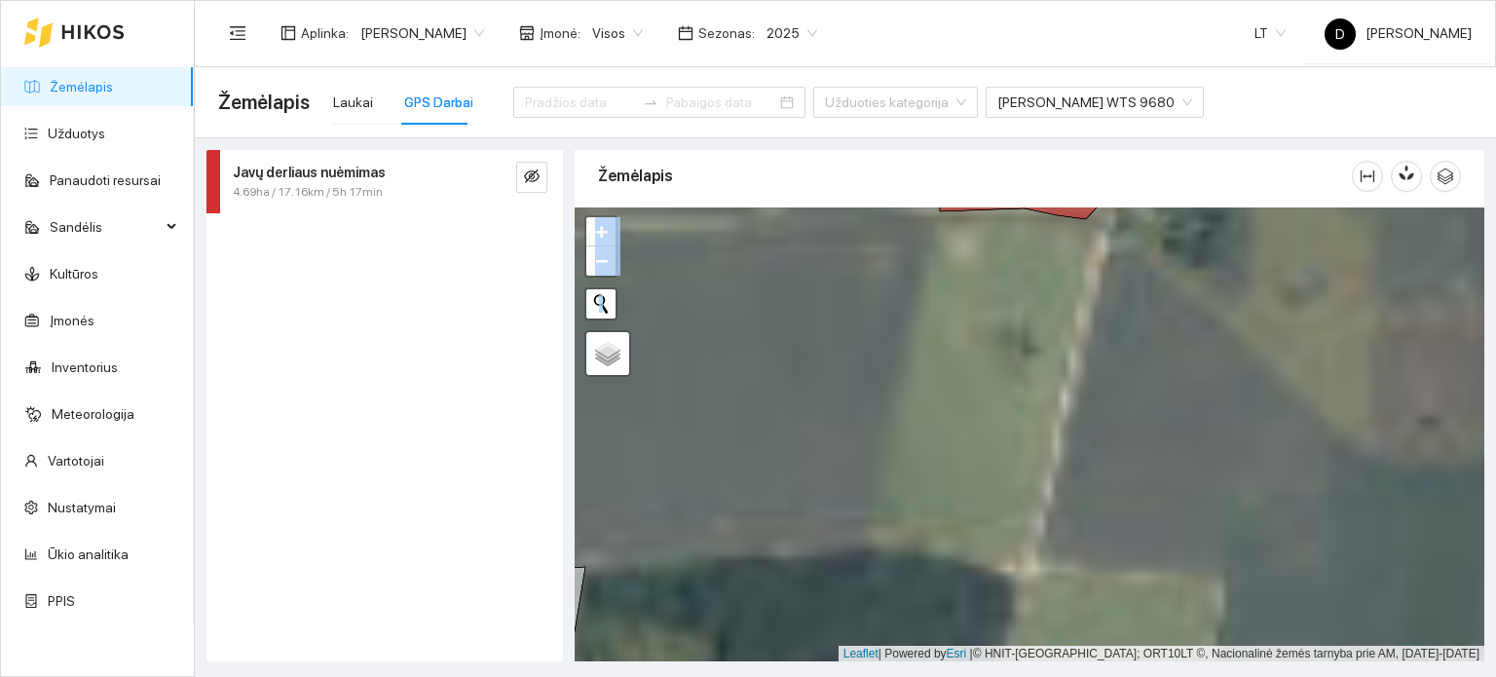
drag, startPoint x: 1075, startPoint y: 413, endPoint x: 1021, endPoint y: 551, distance: 148.3
click at [1021, 551] on div at bounding box center [1030, 434] width 910 height 455
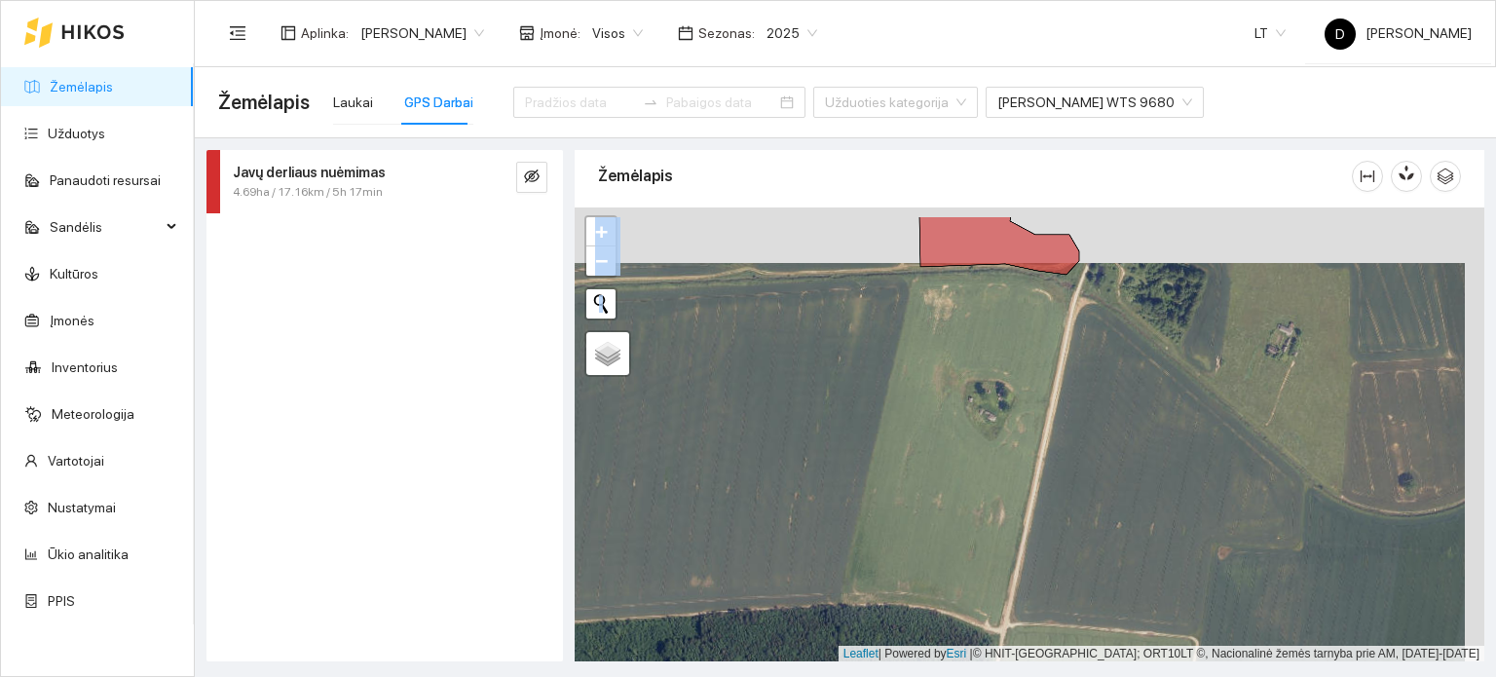
drag, startPoint x: 1018, startPoint y: 412, endPoint x: 928, endPoint y: 670, distance: 273.3
click at [928, 670] on main "Žemėlapis Laukai GPS Darbai Užduoties kategorija [PERSON_NAME] WTS 9680 Javų de…" at bounding box center [845, 372] width 1301 height 610
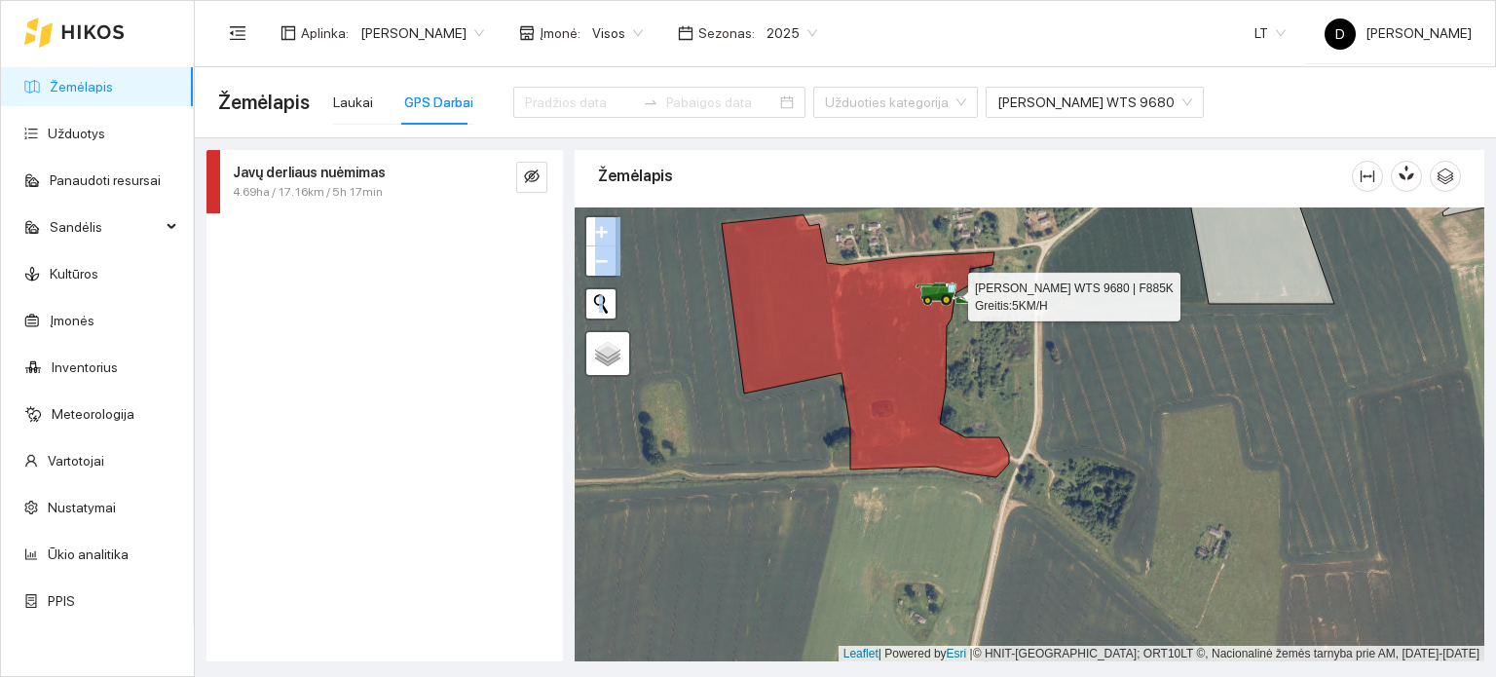
click at [930, 286] on icon at bounding box center [943, 294] width 55 height 23
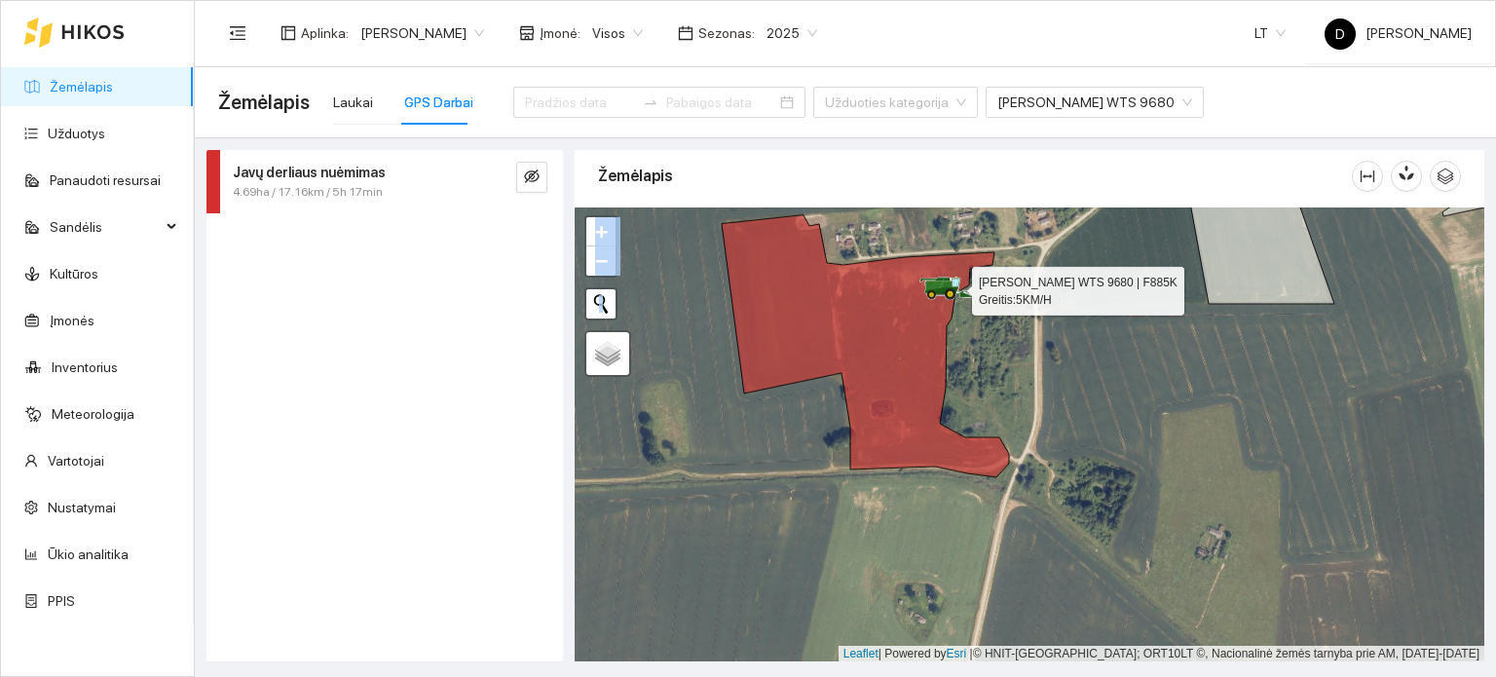
click at [939, 283] on icon at bounding box center [935, 286] width 19 height 11
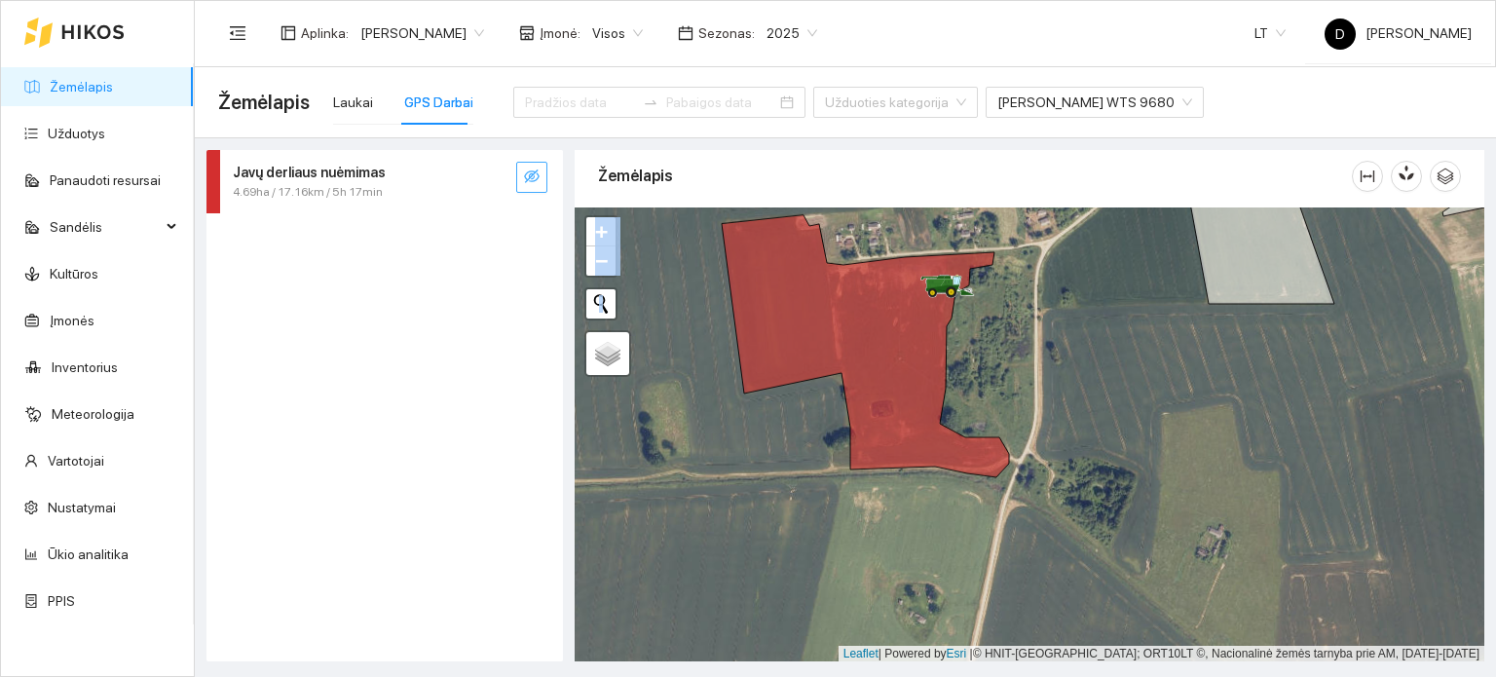
click at [534, 173] on icon "eye-invisible" at bounding box center [532, 177] width 16 height 14
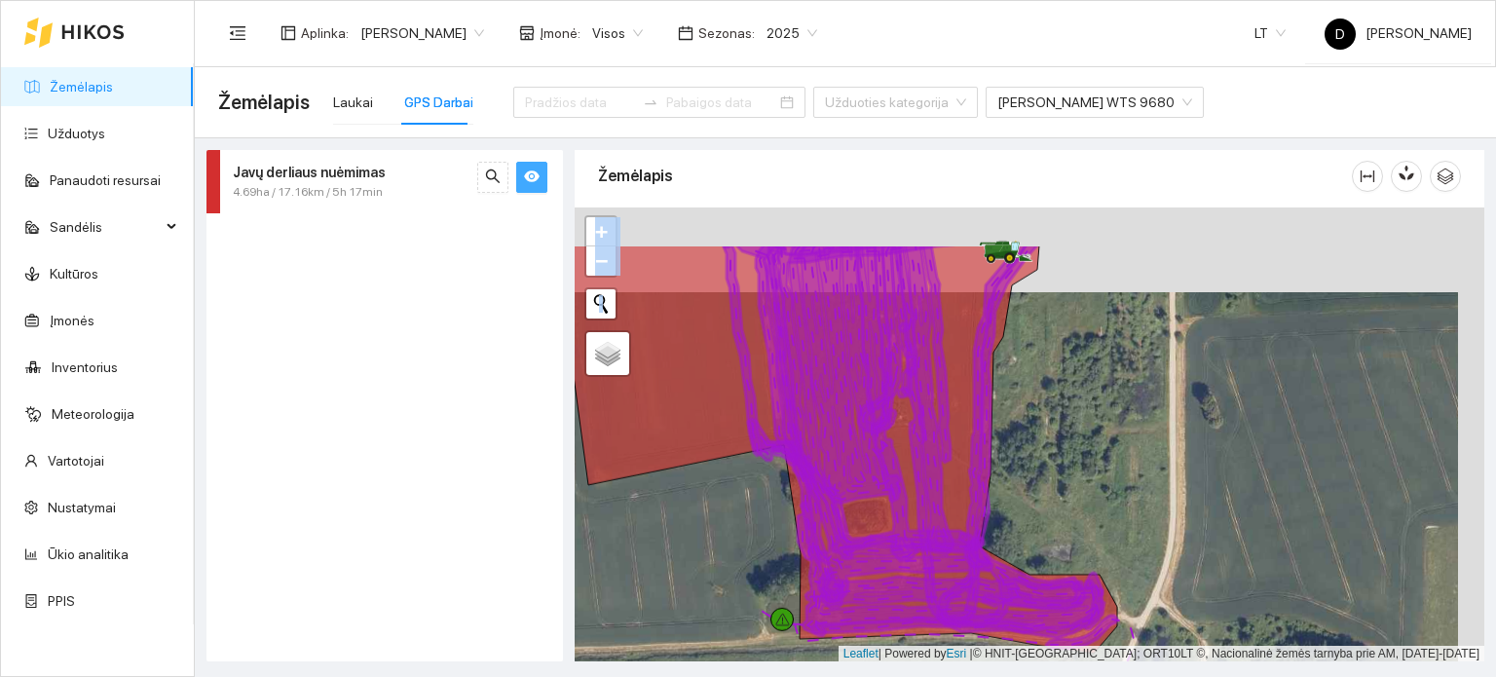
drag, startPoint x: 1023, startPoint y: 374, endPoint x: 965, endPoint y: 562, distance: 196.6
click at [965, 562] on div at bounding box center [1030, 434] width 910 height 455
